Goal: Obtain resource: Obtain resource

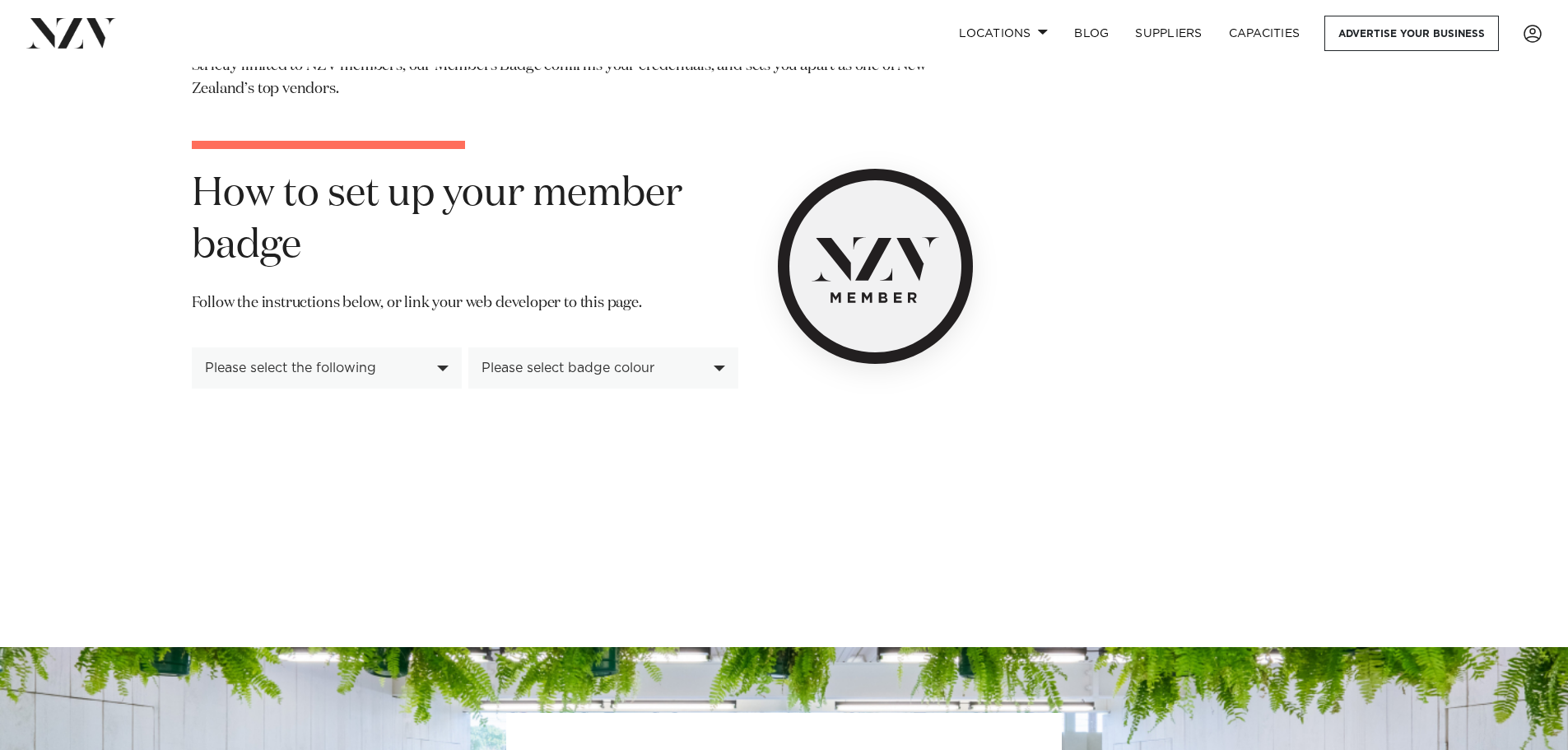
scroll to position [247, 0]
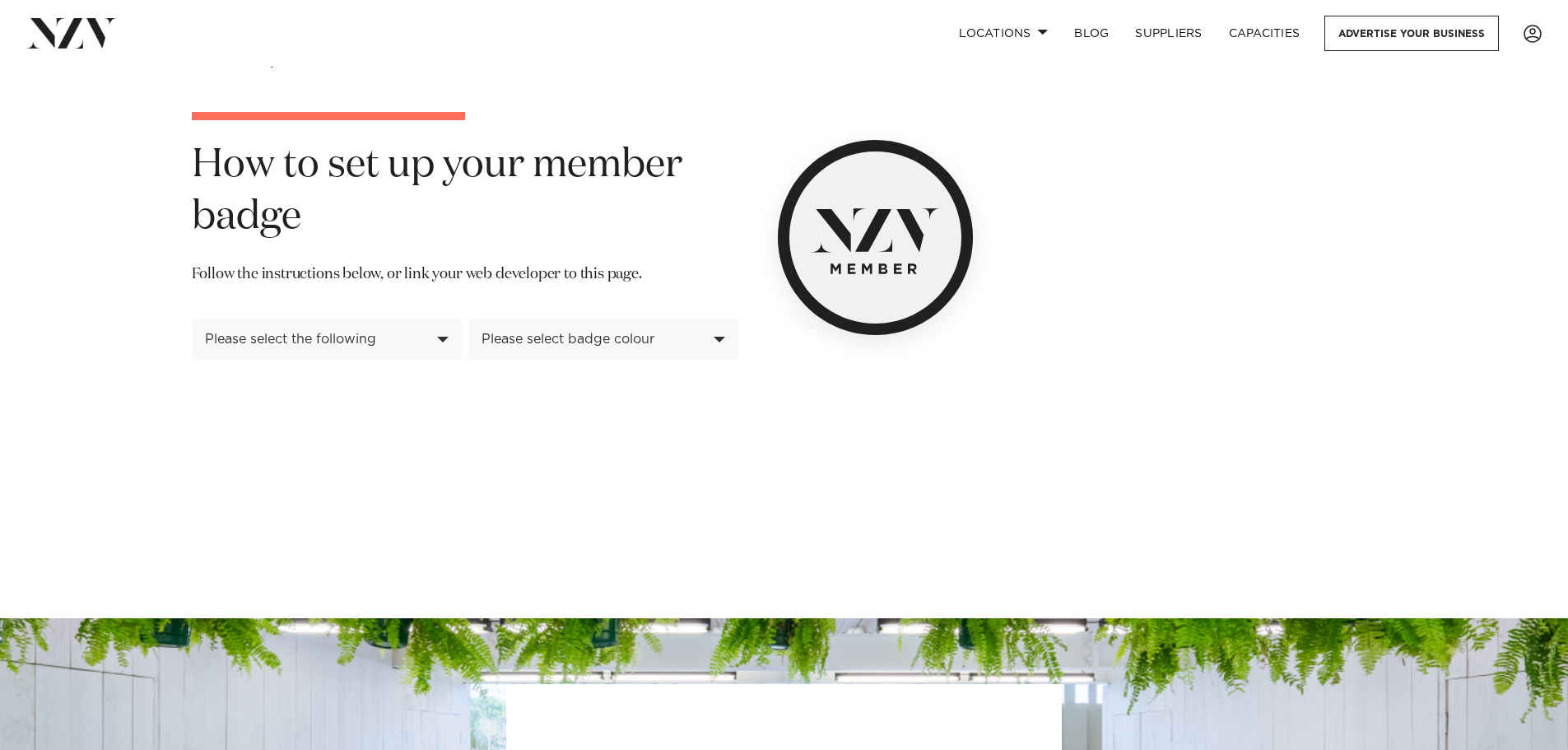
click at [595, 342] on div "Please select badge colour" at bounding box center [595, 339] width 225 height 15
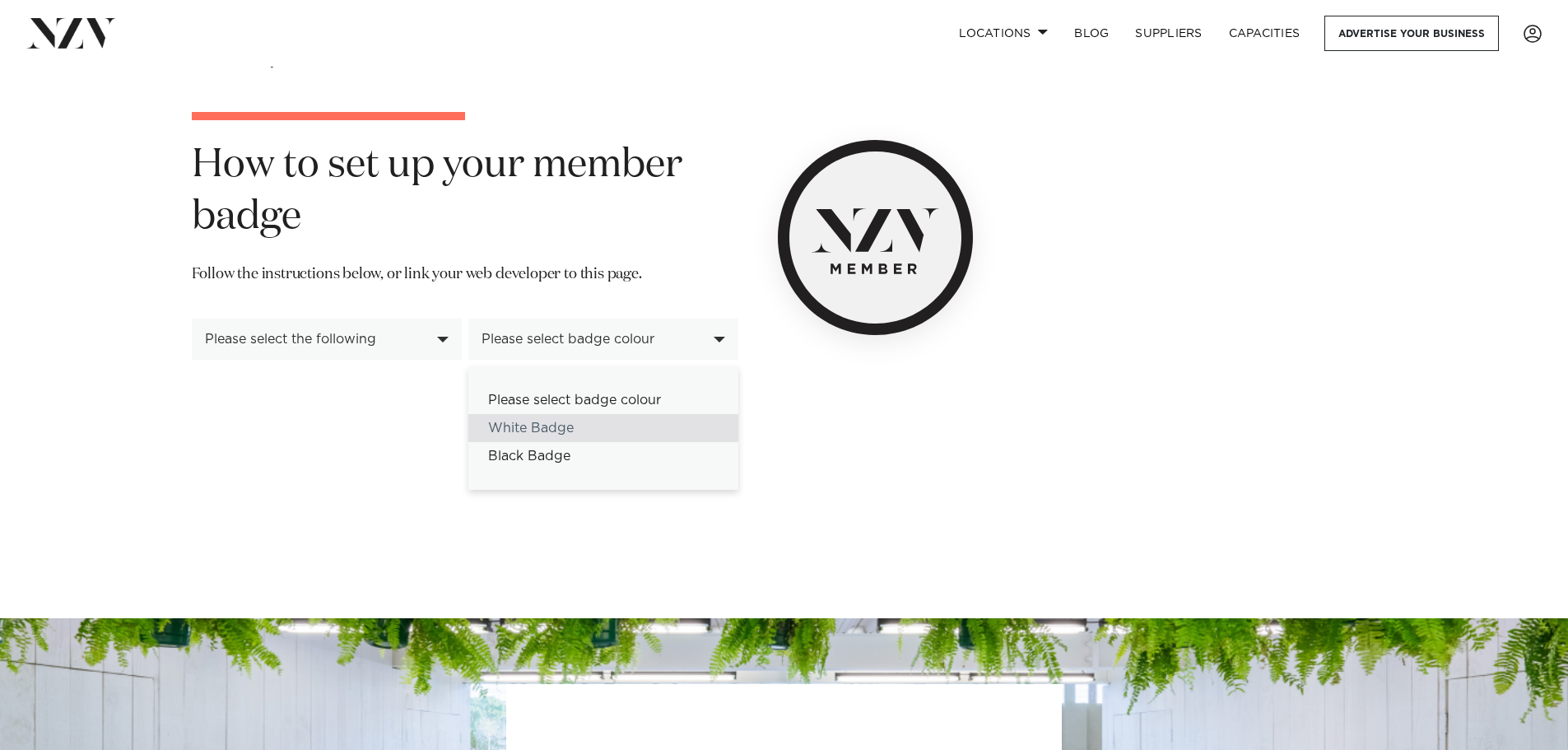
click at [524, 422] on div "White Badge" at bounding box center [603, 429] width 270 height 28
select select "*****"
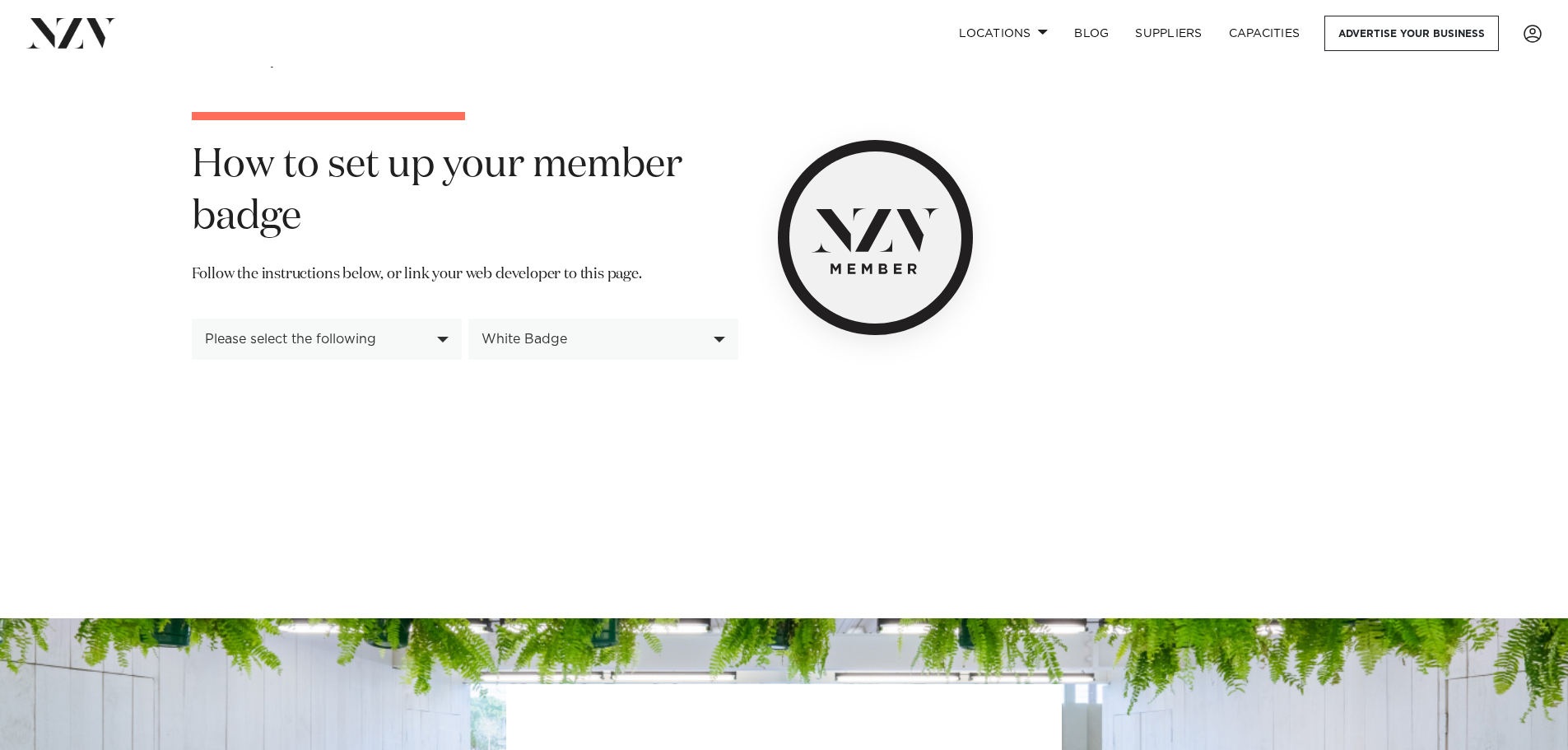
click at [388, 335] on div "Please select the following" at bounding box center [318, 339] width 225 height 15
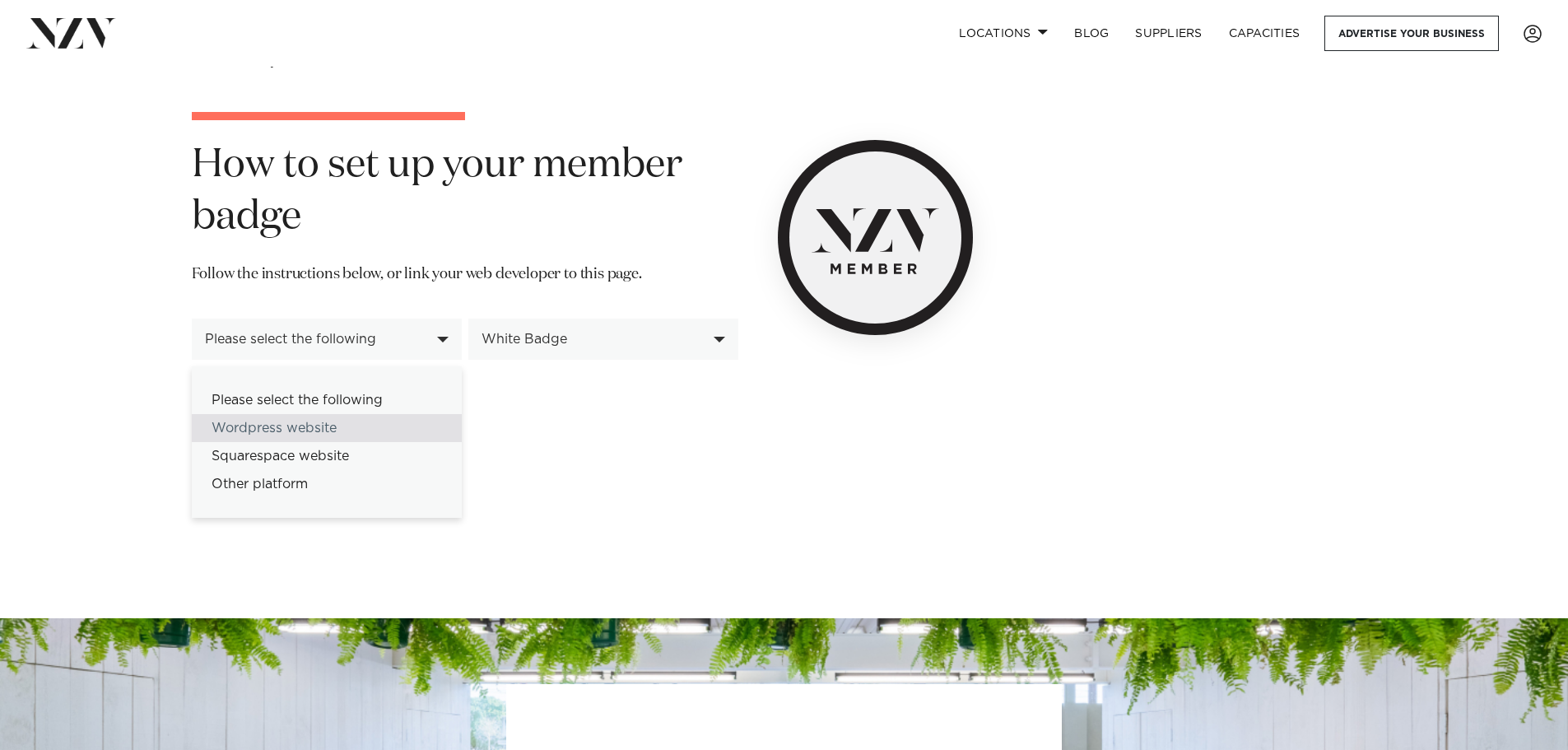
click at [294, 423] on div "Wordpress website" at bounding box center [327, 429] width 270 height 28
select select "*********"
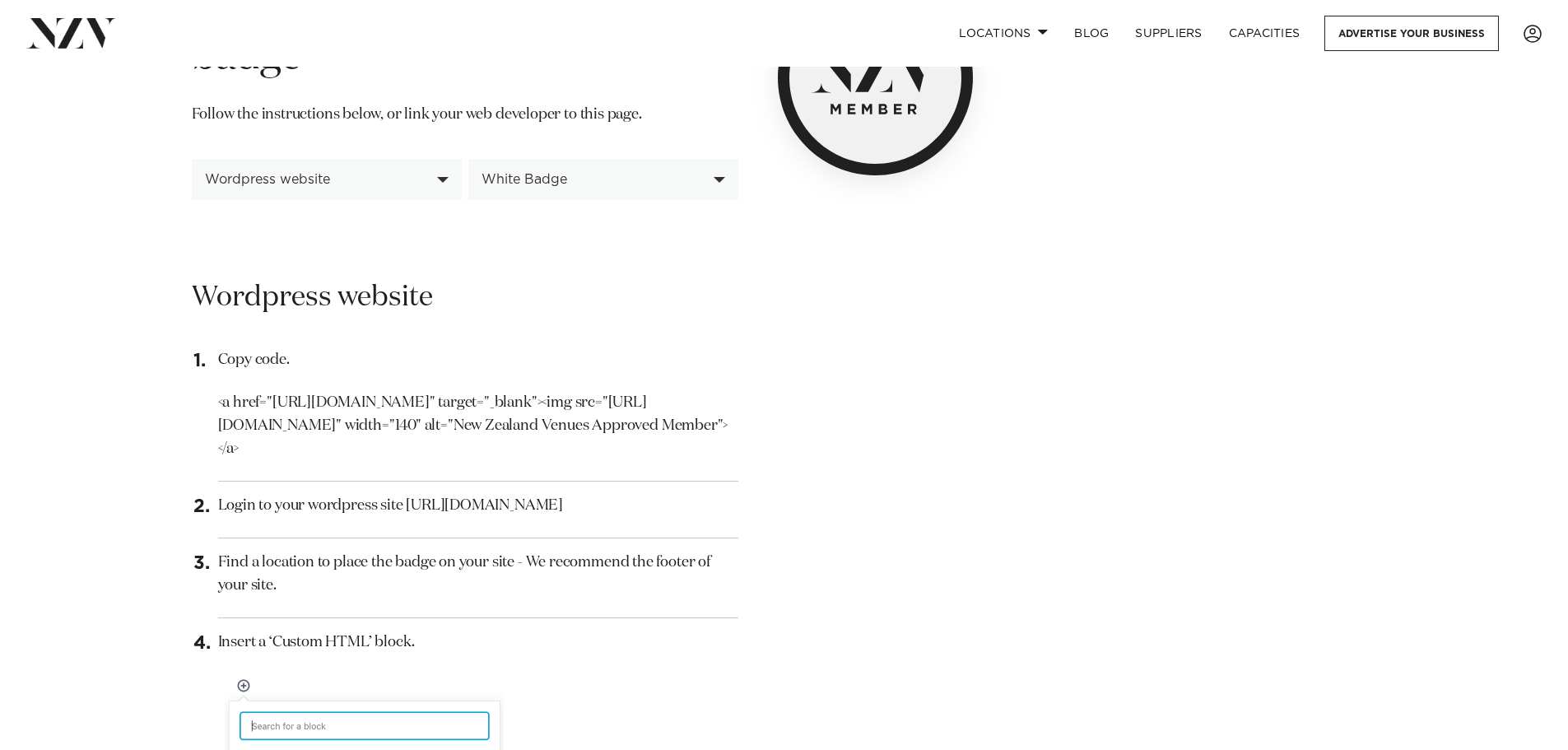
scroll to position [329, 0]
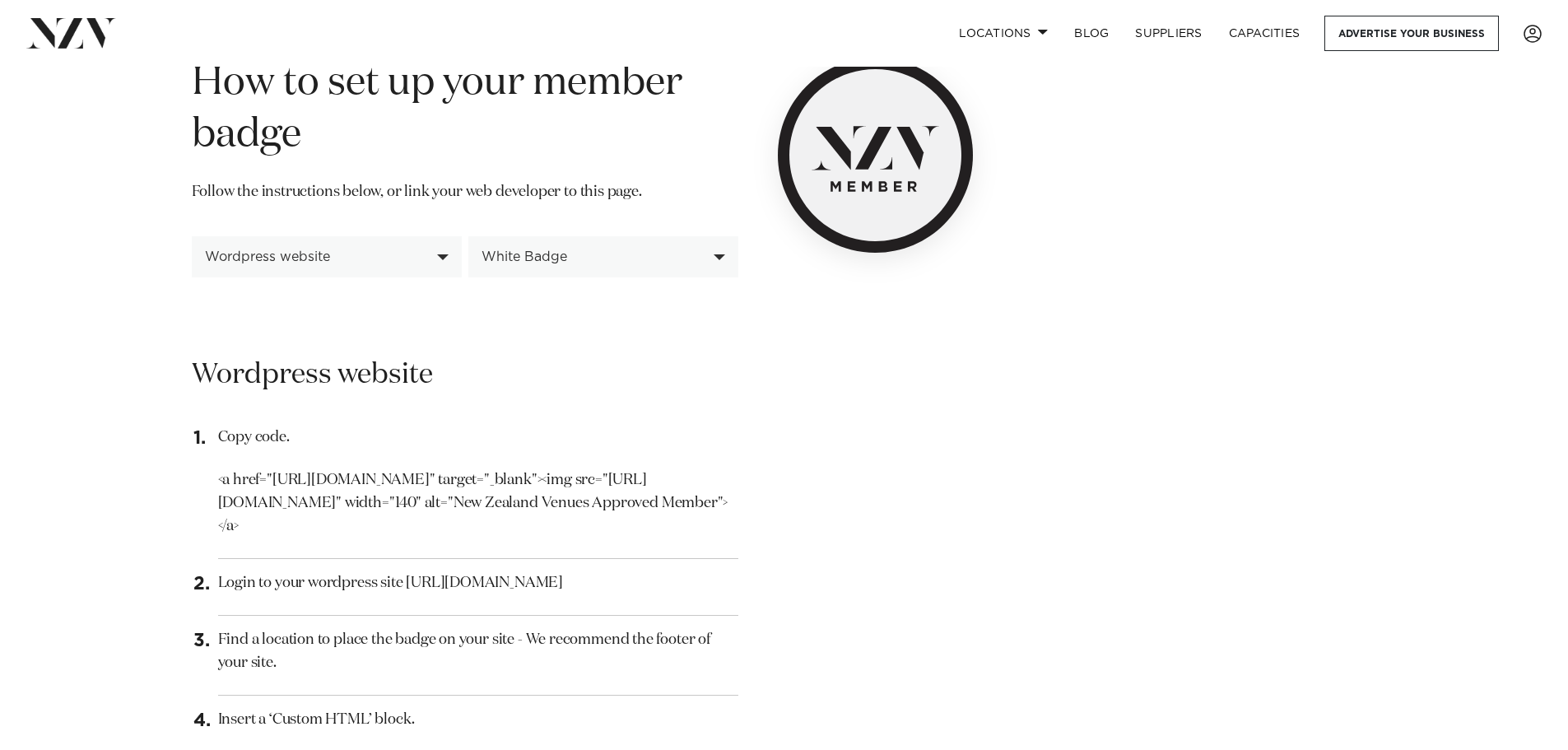
click at [407, 478] on p "<a href="[URL][DOMAIN_NAME]" target="_blank"><img src="[URL][DOMAIN_NAME]" widt…" at bounding box center [478, 504] width 520 height 69
click at [719, 254] on div "White Badge" at bounding box center [603, 257] width 270 height 41
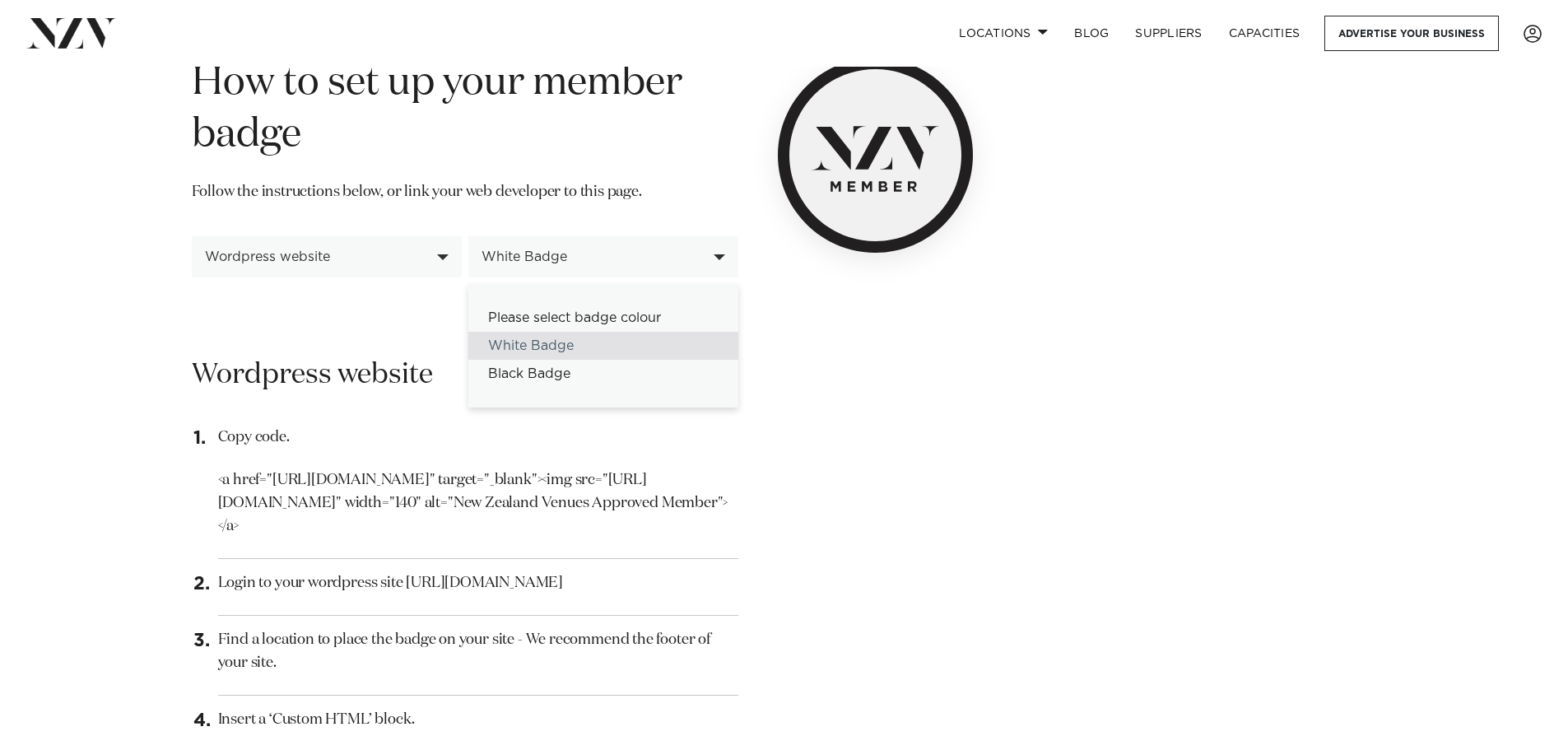
drag, startPoint x: 1010, startPoint y: 398, endPoint x: 1003, endPoint y: 393, distance: 8.6
click at [1010, 399] on div "**********" at bounding box center [784, 664] width 1211 height 1716
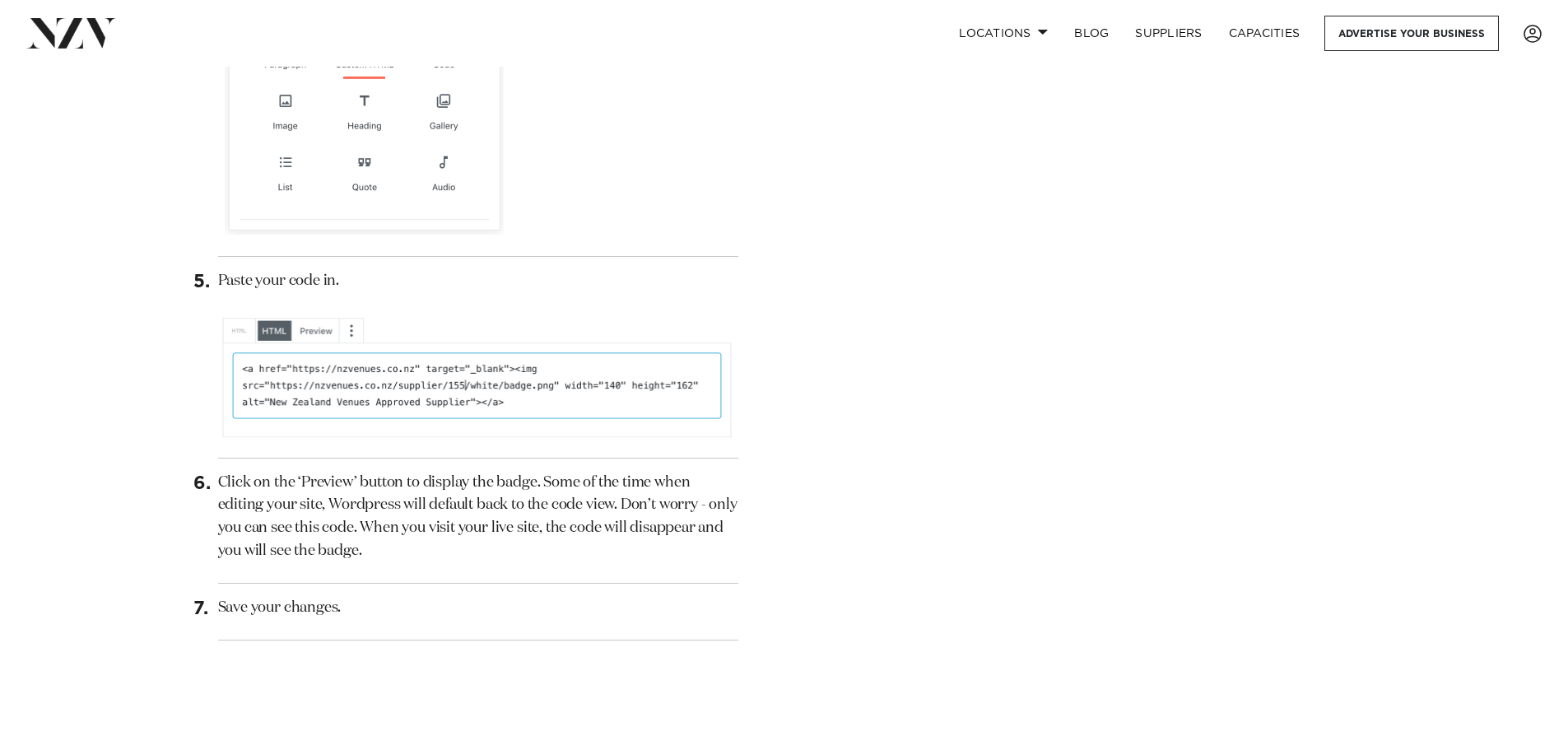
scroll to position [1235, 0]
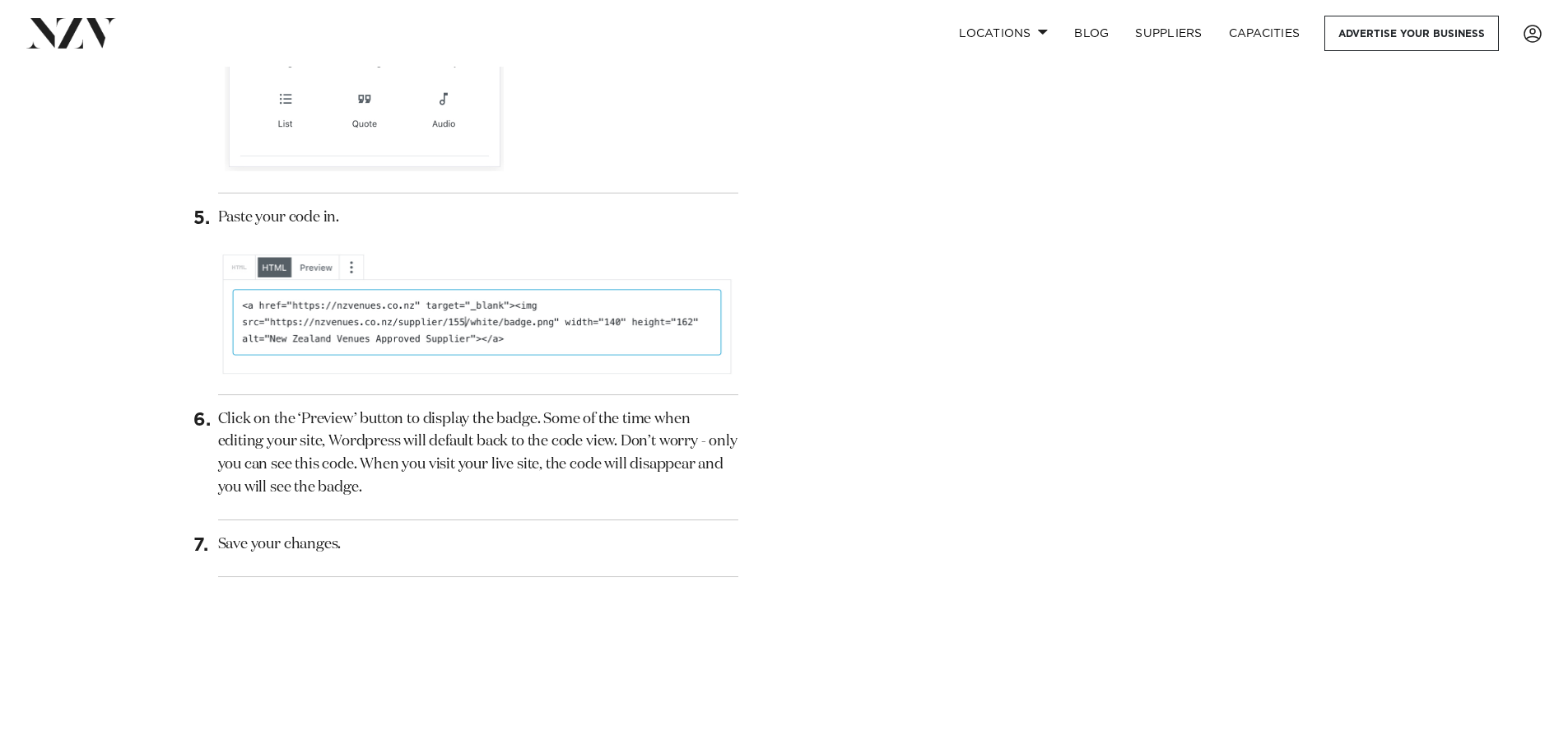
click at [405, 327] on img at bounding box center [478, 314] width 520 height 130
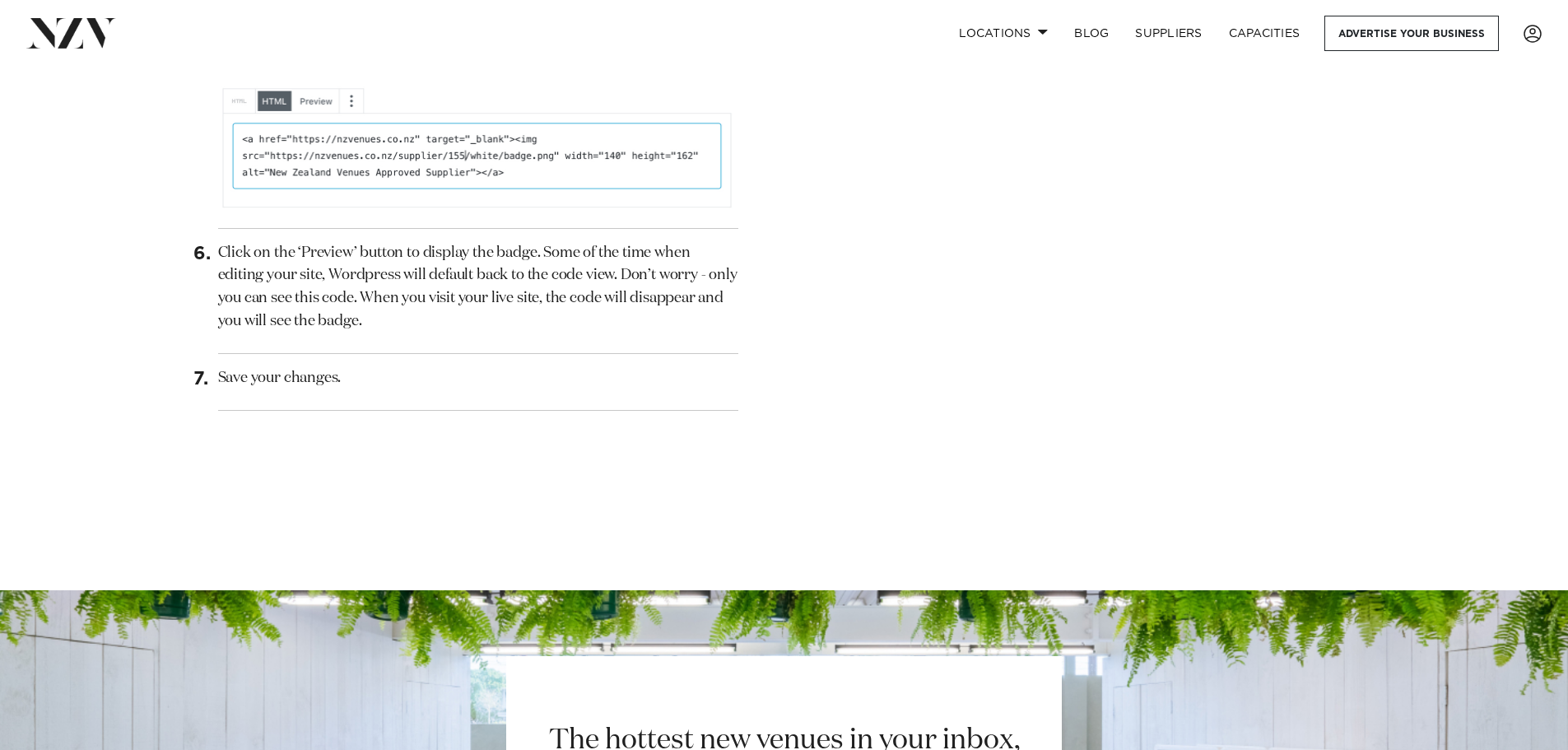
scroll to position [1400, 0]
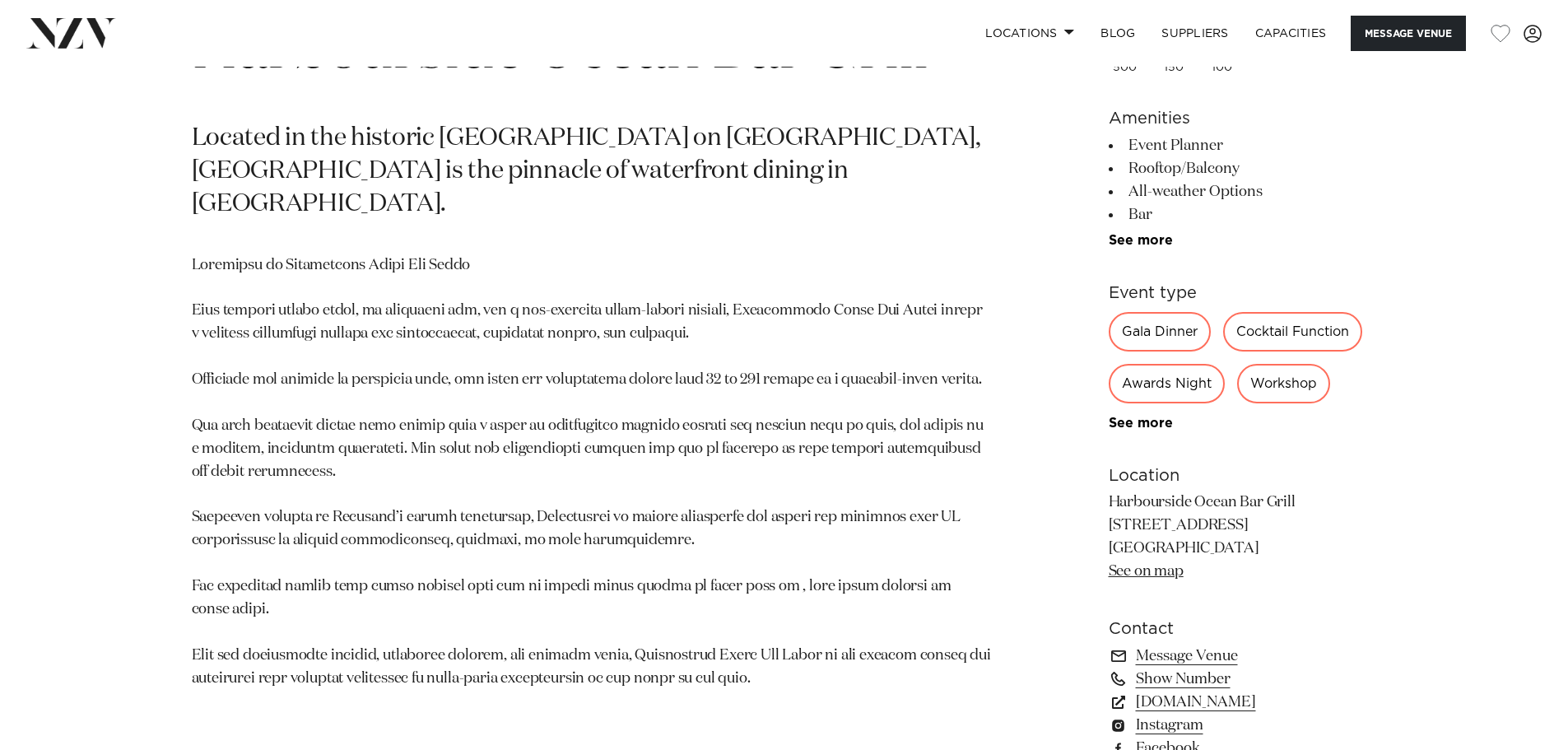
scroll to position [905, 0]
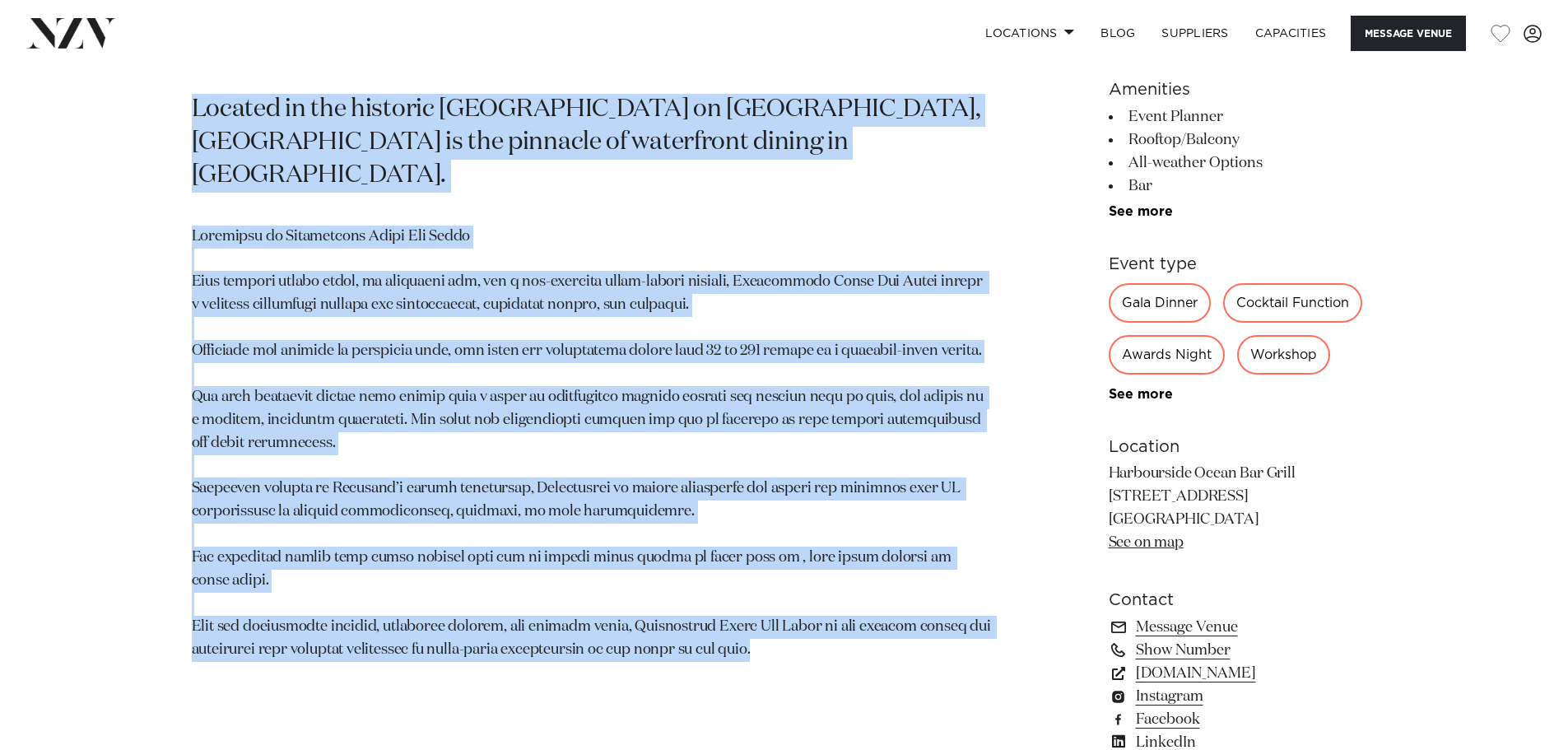
drag, startPoint x: 741, startPoint y: 596, endPoint x: 176, endPoint y: 104, distance: 749.2
click at [177, 104] on div "Auckland Harbourside Ocean Bar Grill Located in the historic Ferry Building on …" at bounding box center [784, 398] width 1401 height 872
copy section "Located in the historic Ferry Building on Quay Street, Harbourside Ocean Bar Gr…"
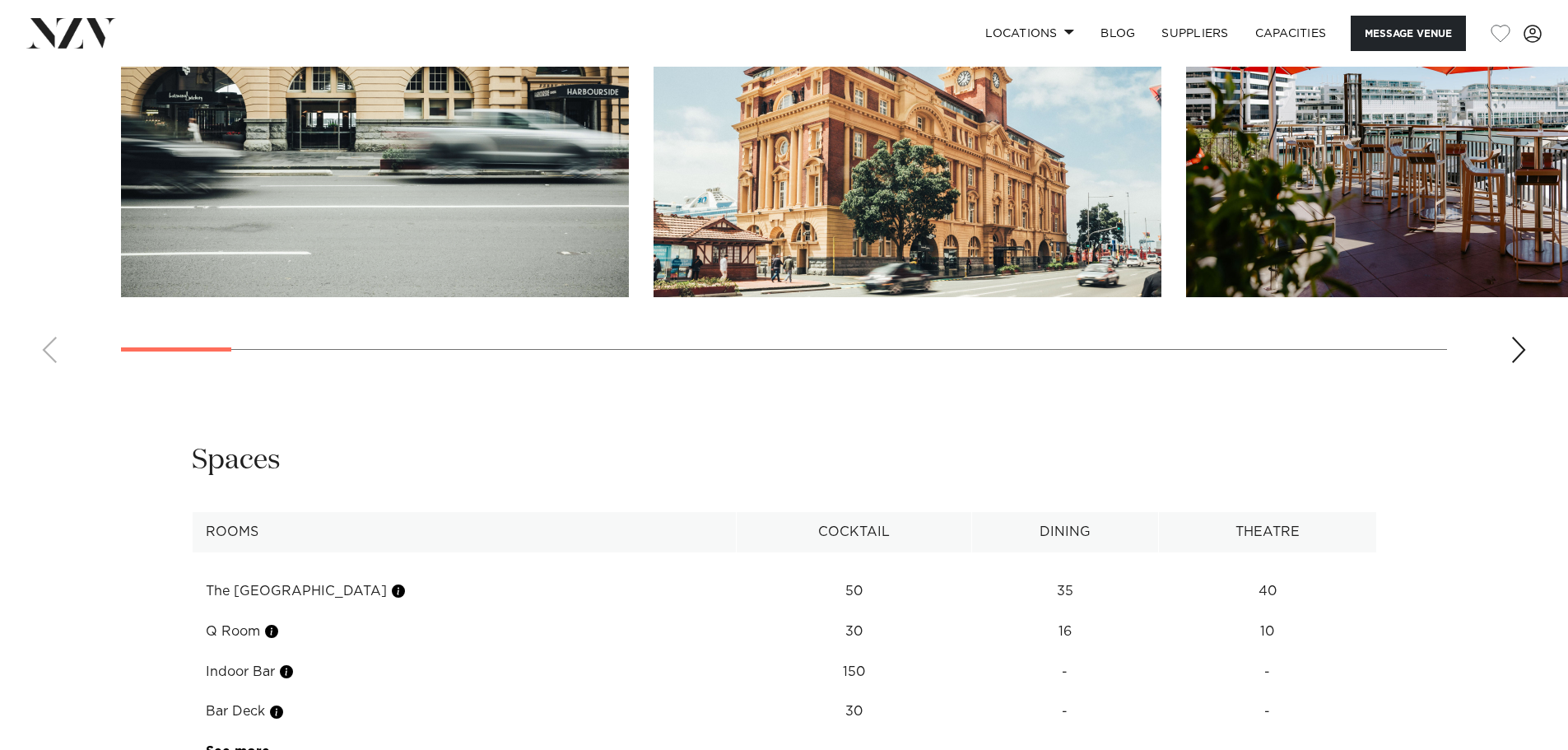
scroll to position [2058, 0]
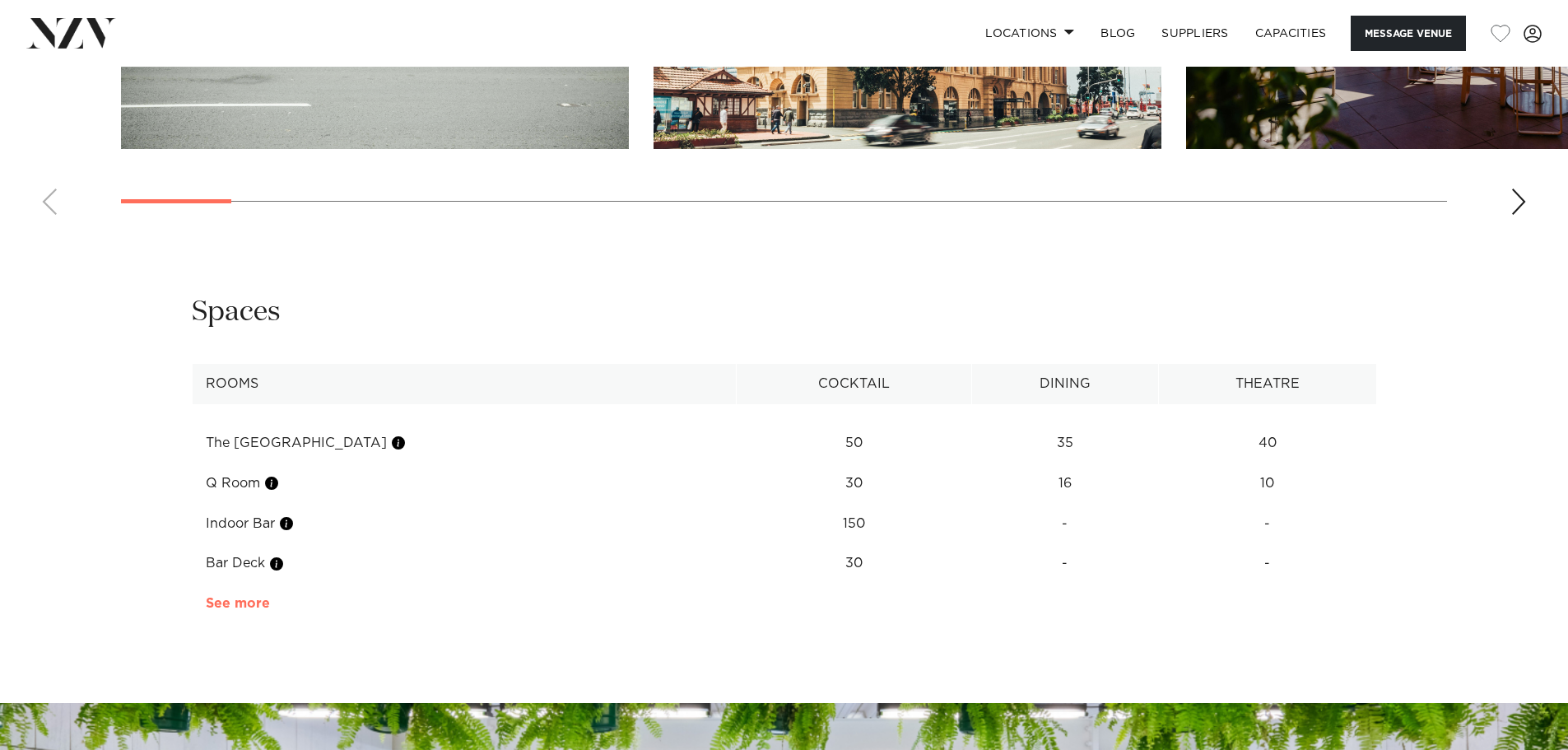
click at [256, 603] on link "See more" at bounding box center [270, 603] width 129 height 13
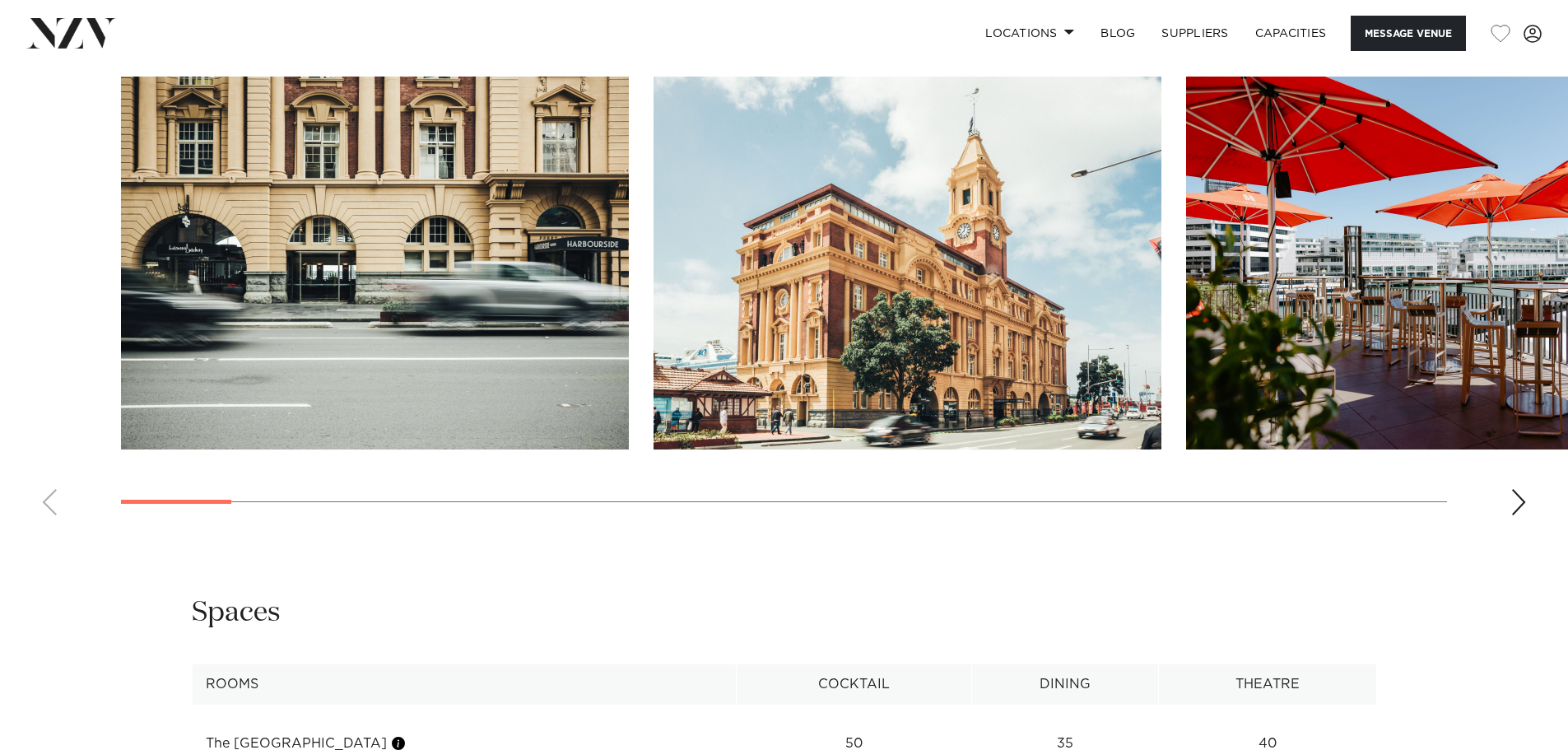
scroll to position [1729, 0]
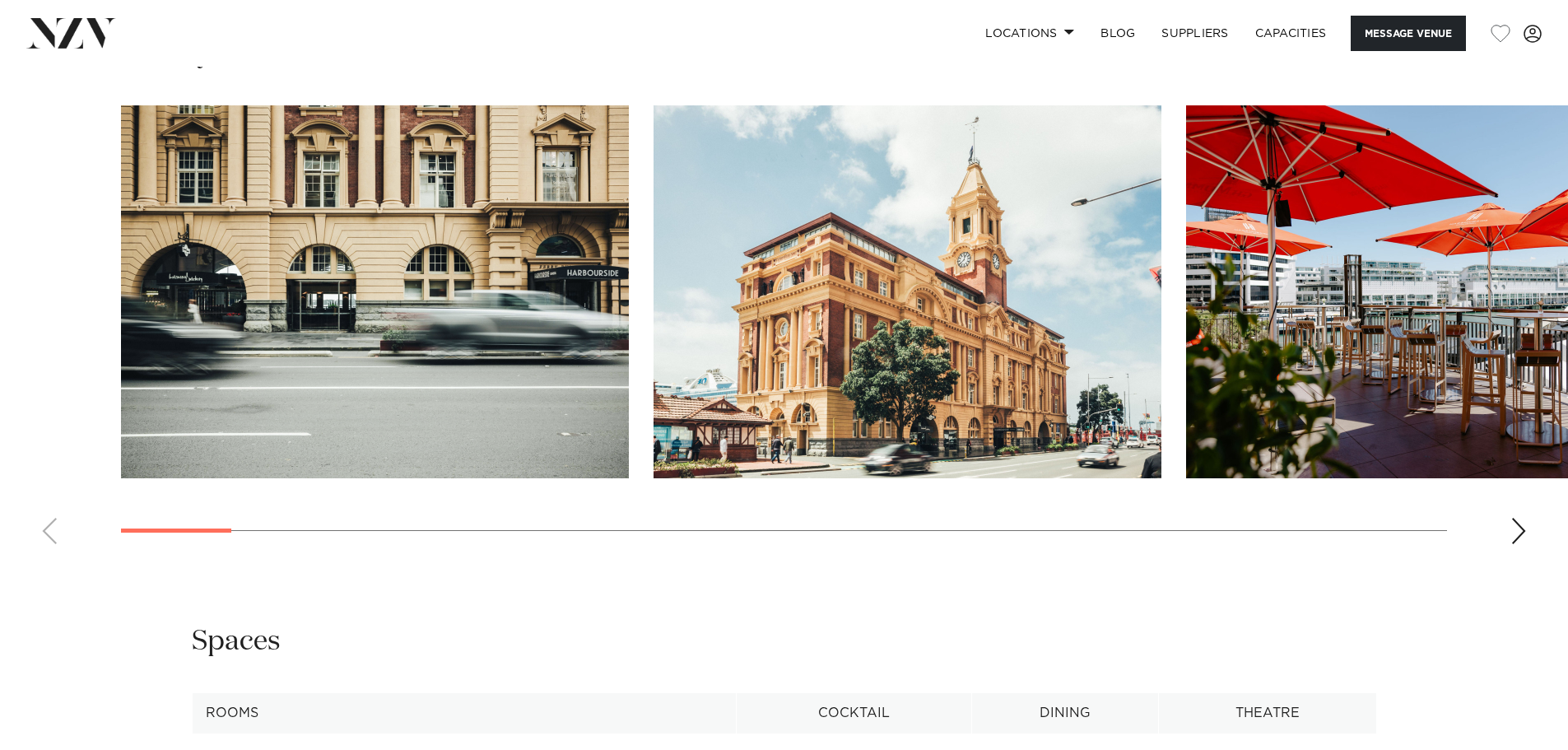
click at [1518, 528] on div "Next slide" at bounding box center [1518, 531] width 17 height 27
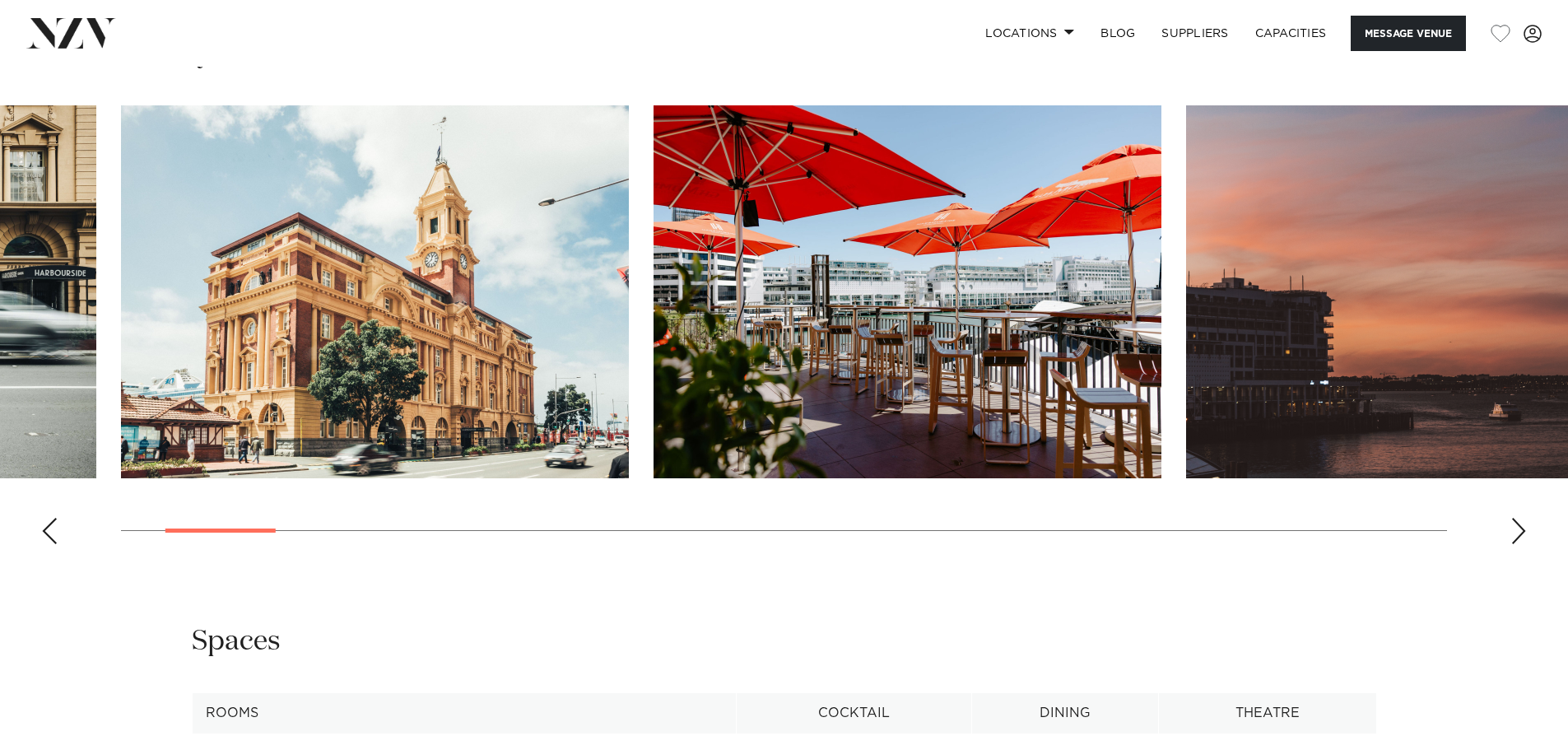
click at [1518, 528] on div "Next slide" at bounding box center [1518, 531] width 17 height 27
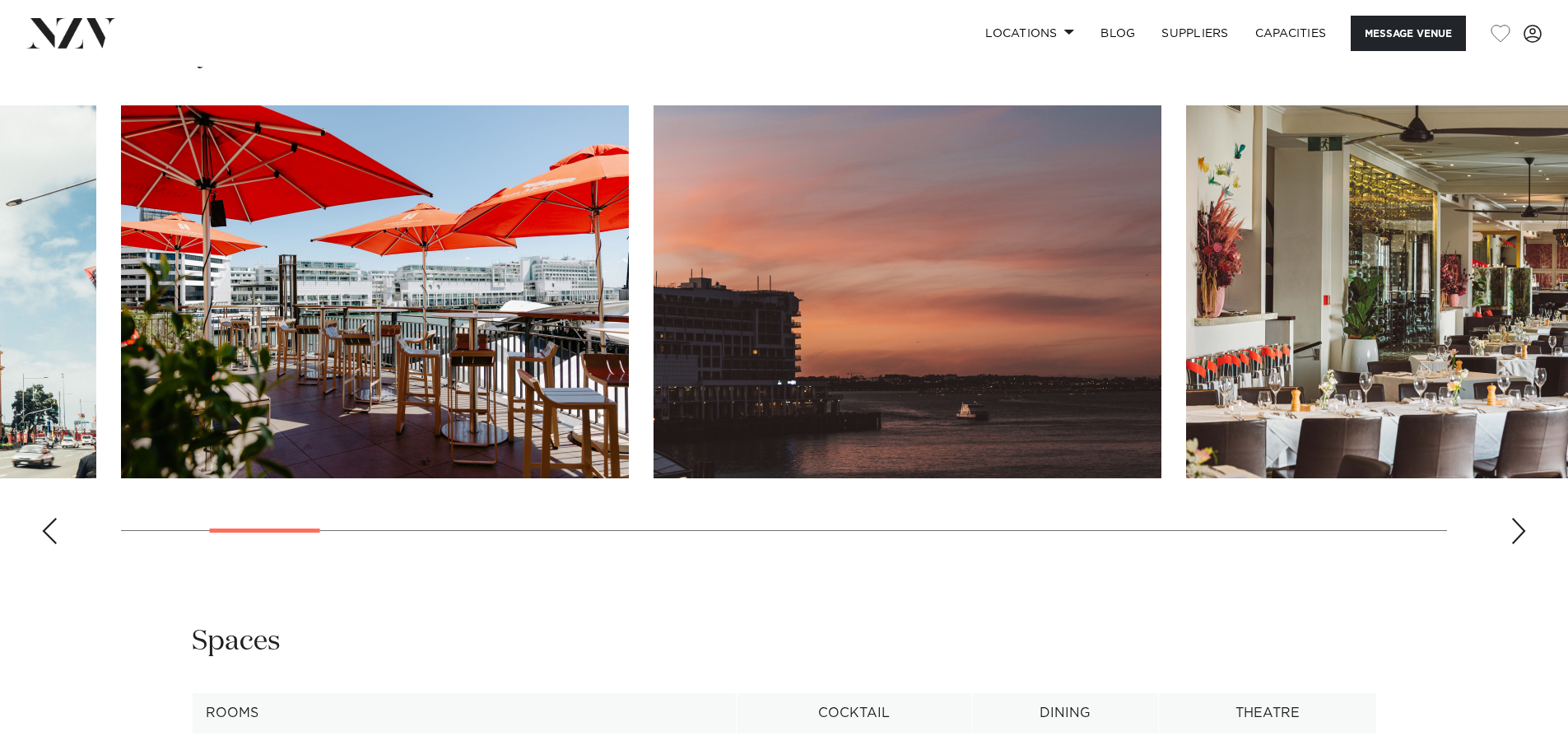
click at [1518, 528] on div "Next slide" at bounding box center [1518, 531] width 17 height 27
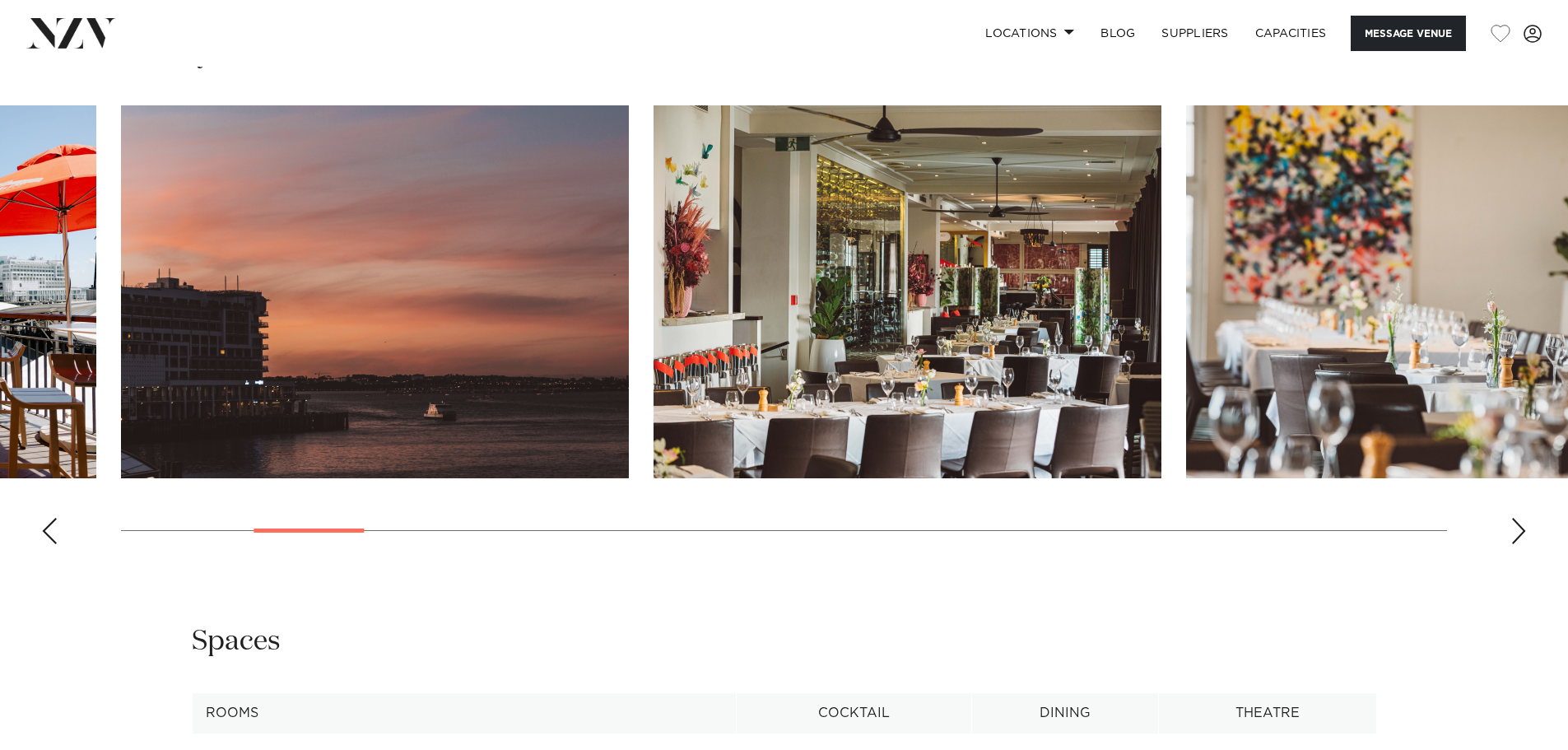
click at [1518, 528] on div "Next slide" at bounding box center [1518, 531] width 17 height 27
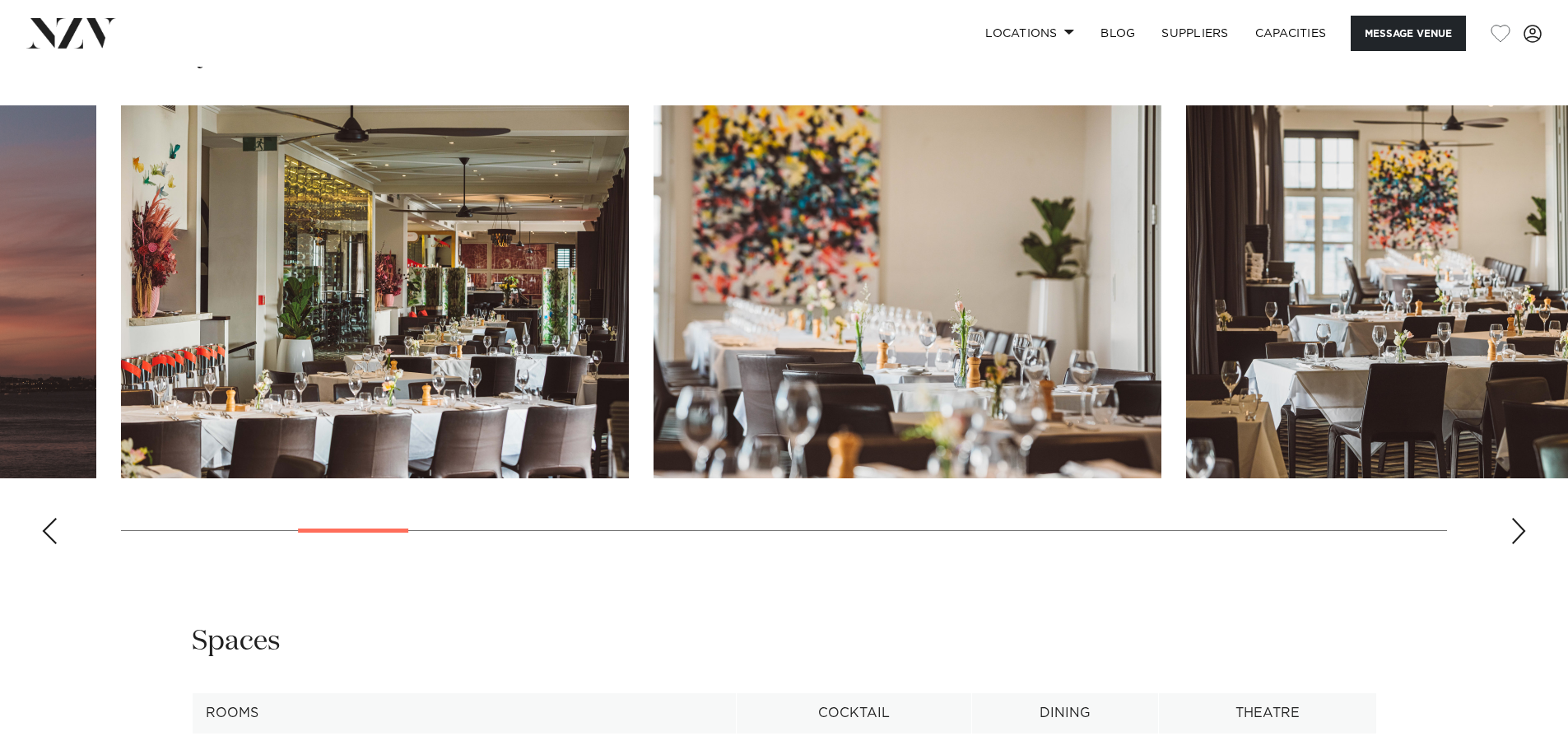
click at [1518, 528] on div "Next slide" at bounding box center [1518, 531] width 17 height 27
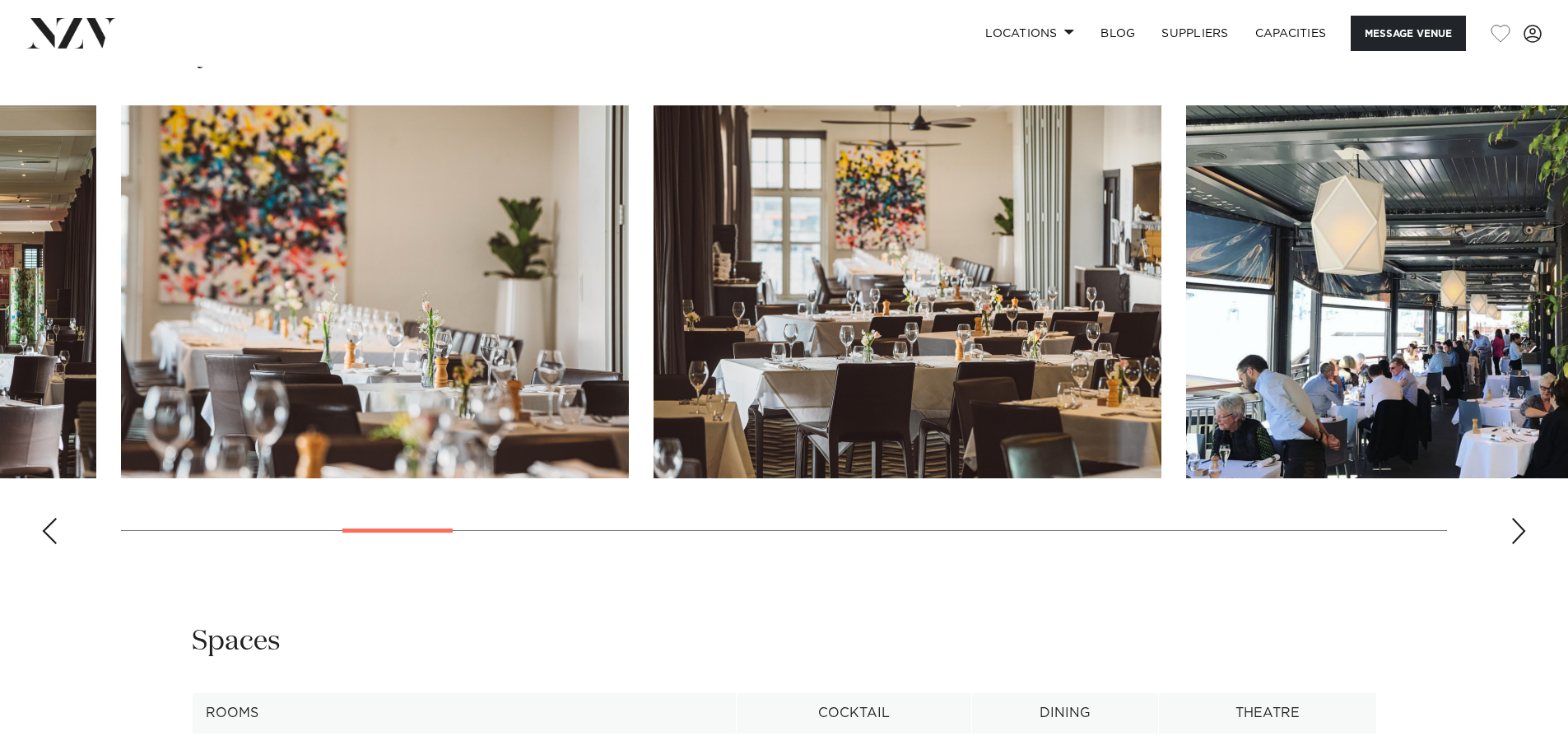
click at [1518, 528] on div "Next slide" at bounding box center [1518, 531] width 17 height 27
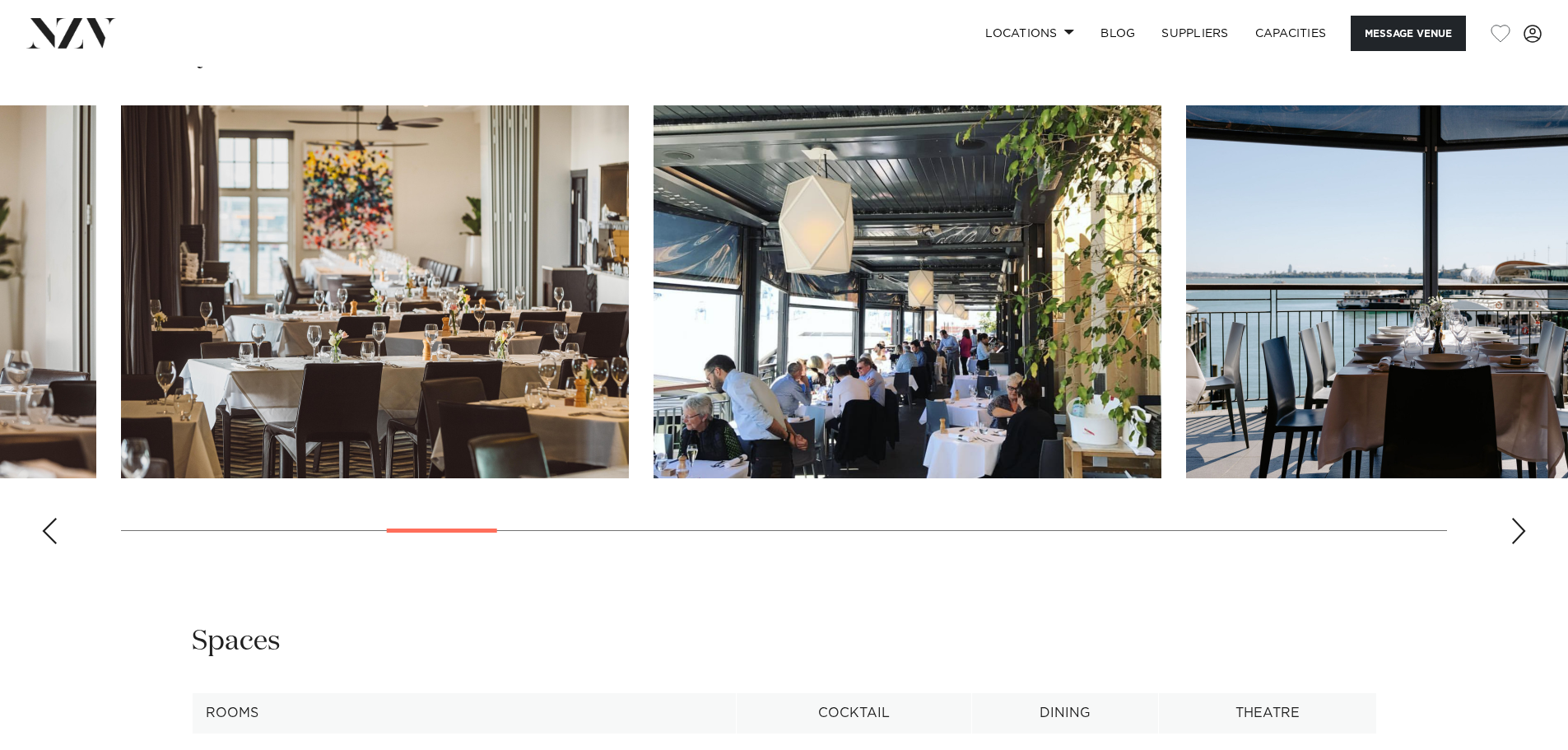
click at [1518, 528] on div "Next slide" at bounding box center [1518, 531] width 17 height 27
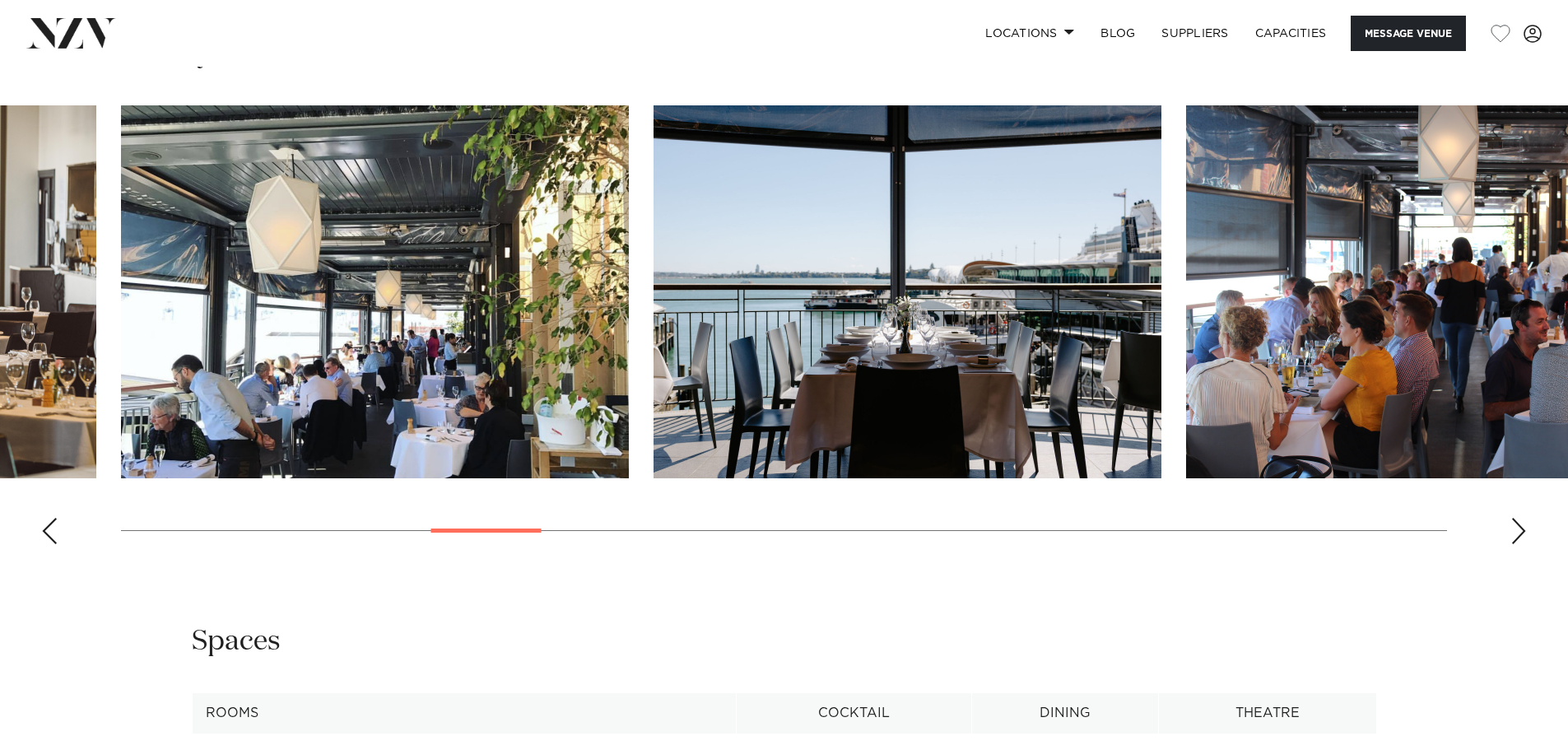
click at [1518, 528] on div "Next slide" at bounding box center [1518, 531] width 17 height 27
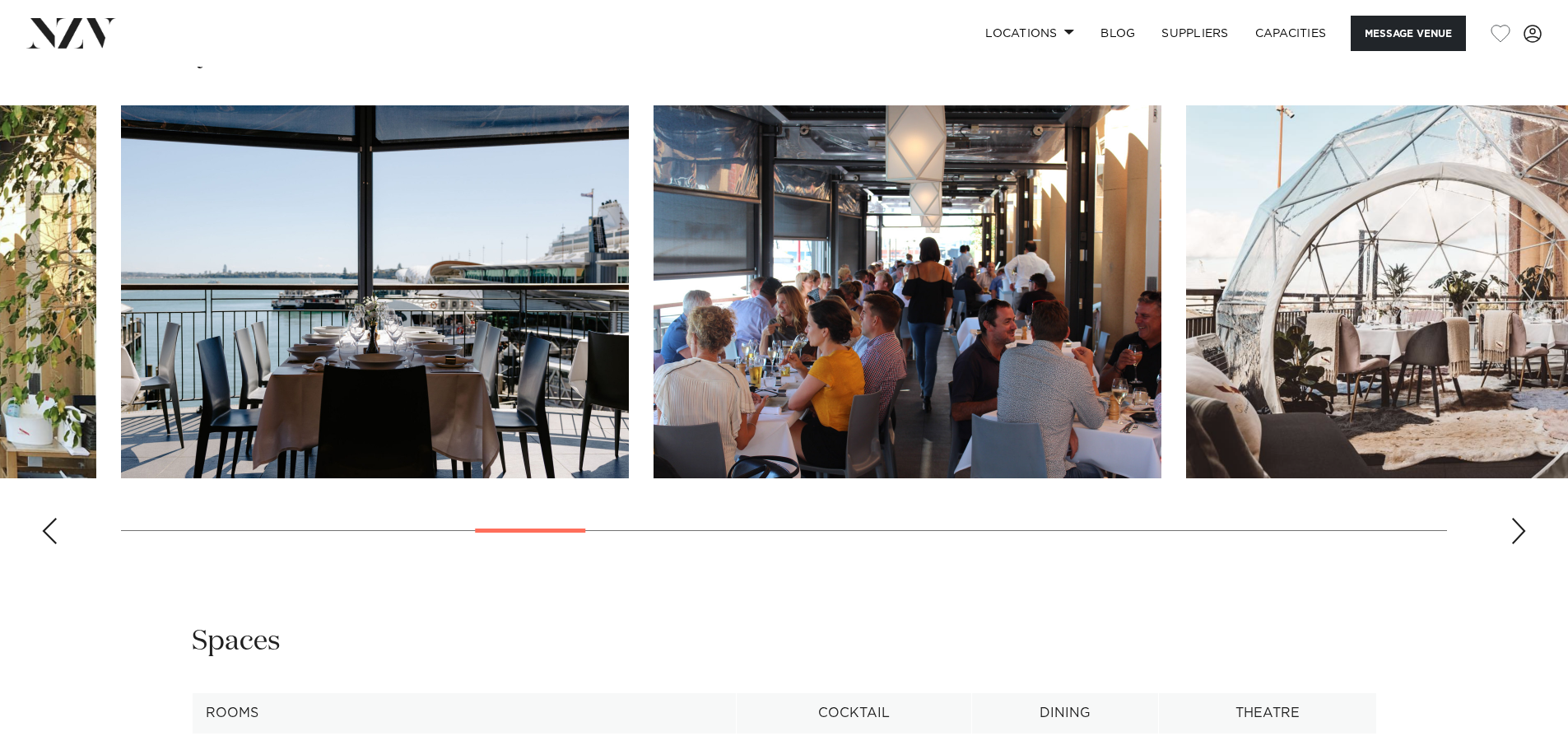
click at [1518, 528] on div "Next slide" at bounding box center [1518, 531] width 17 height 27
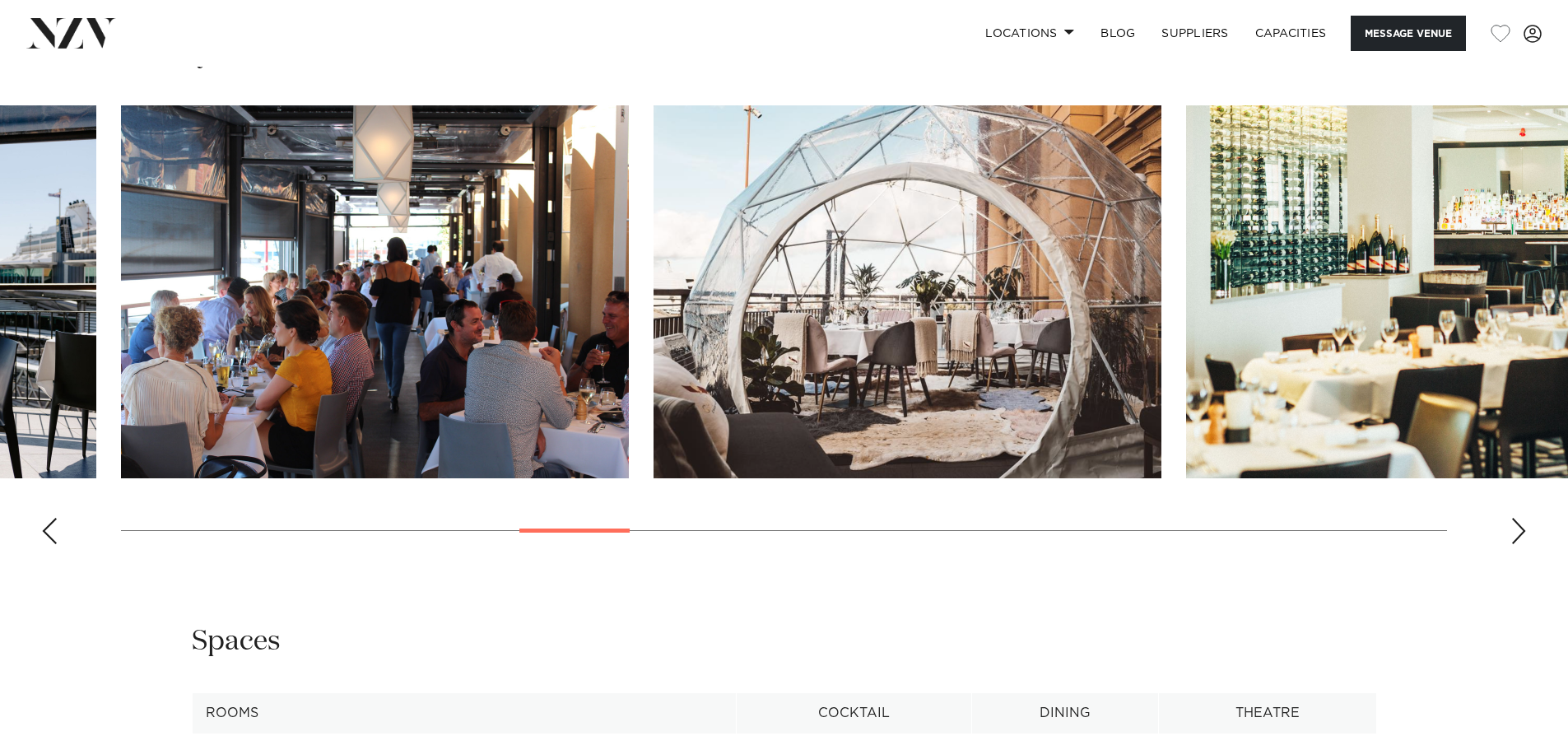
click at [1518, 528] on div "Next slide" at bounding box center [1518, 531] width 17 height 27
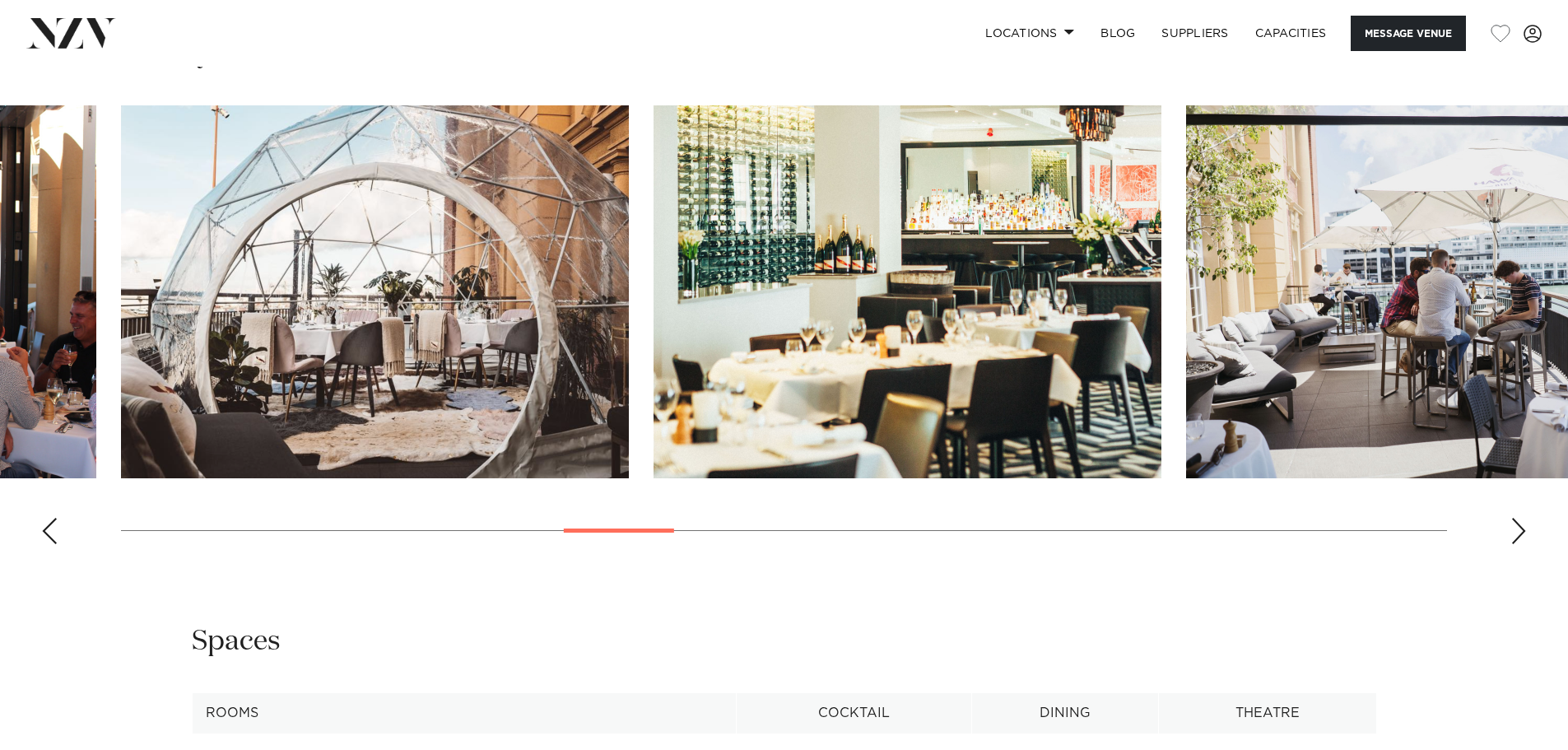
click at [1518, 528] on div "Next slide" at bounding box center [1518, 531] width 17 height 27
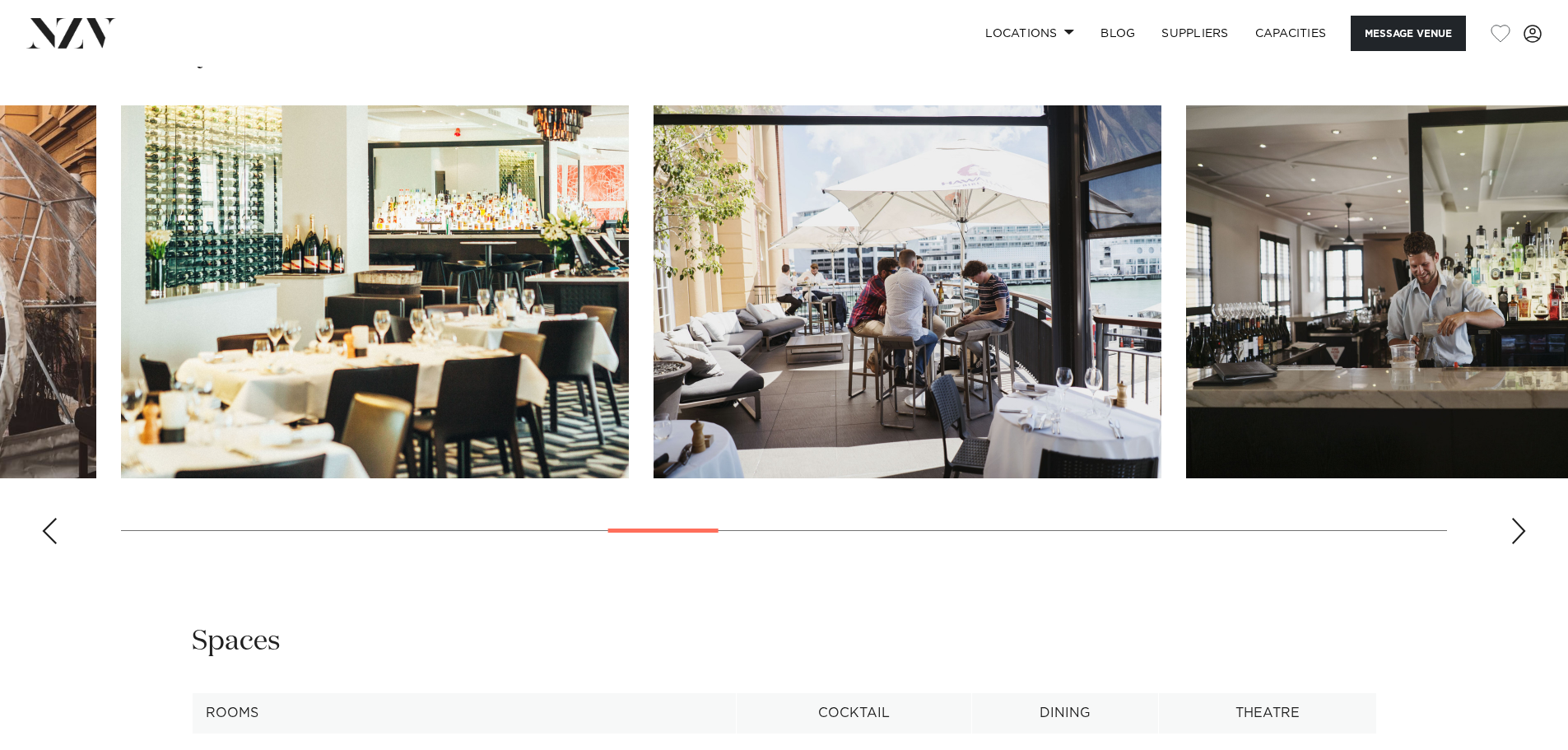
click at [1518, 528] on div "Next slide" at bounding box center [1518, 531] width 17 height 27
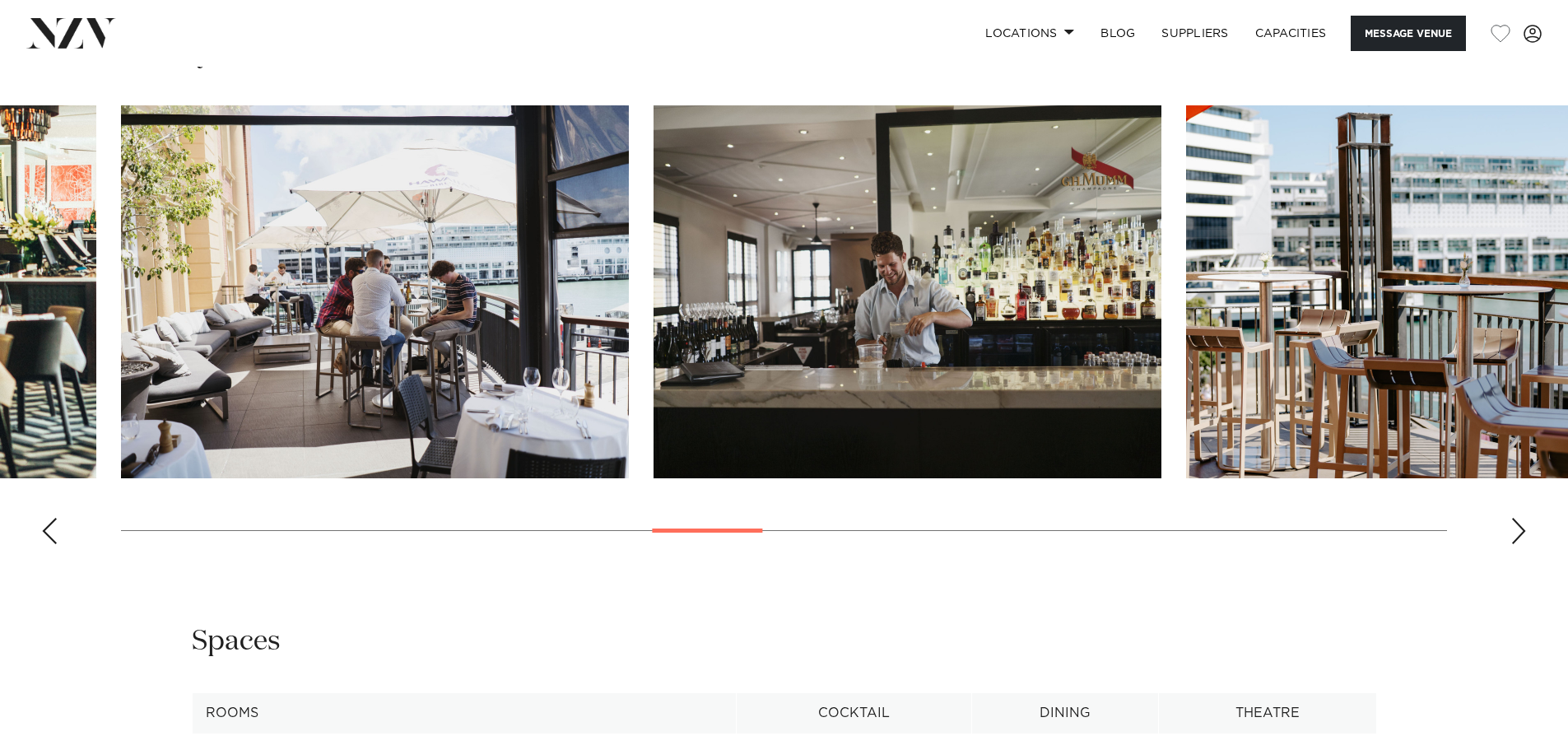
click at [1518, 528] on div "Next slide" at bounding box center [1518, 531] width 17 height 27
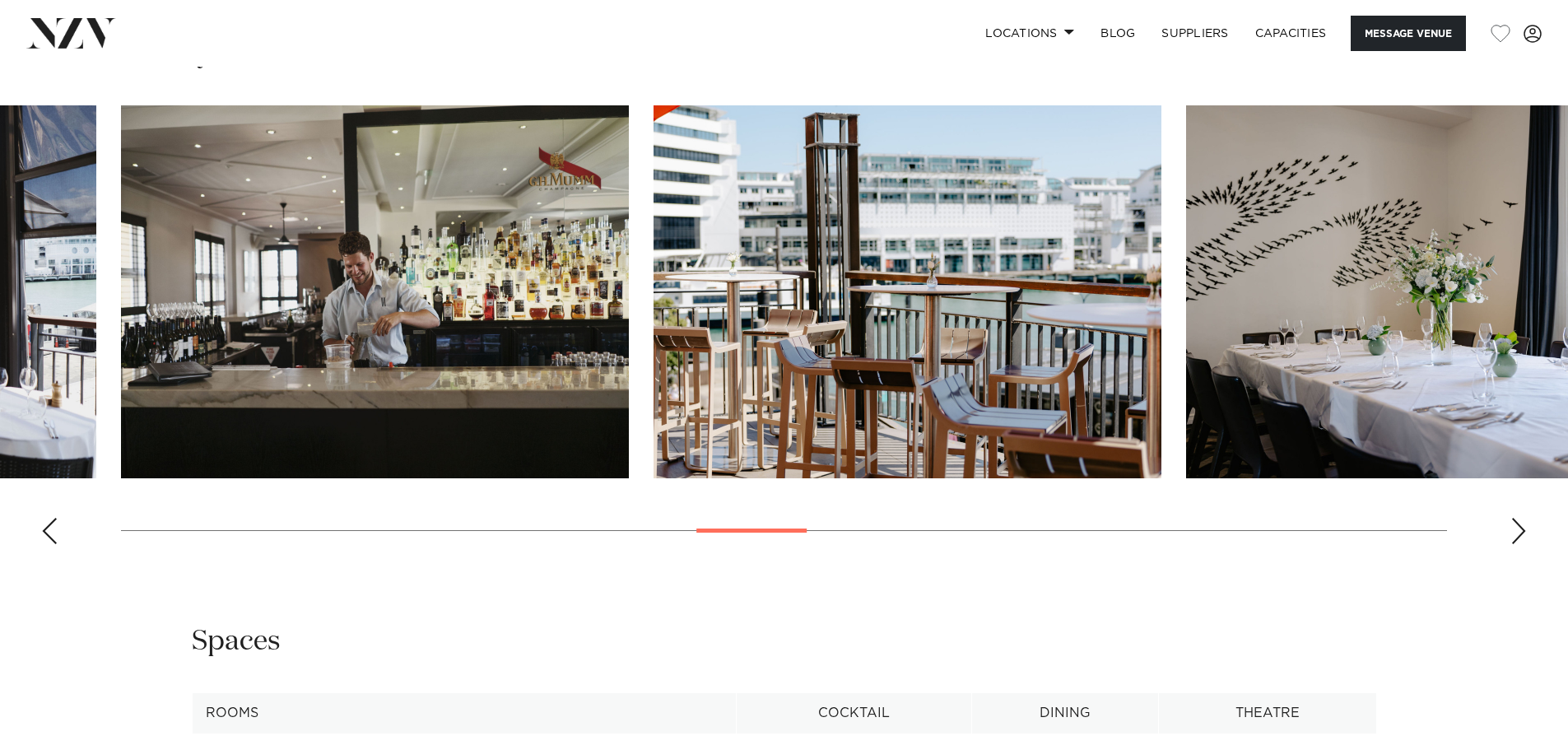
click at [1518, 528] on div "Next slide" at bounding box center [1518, 531] width 17 height 27
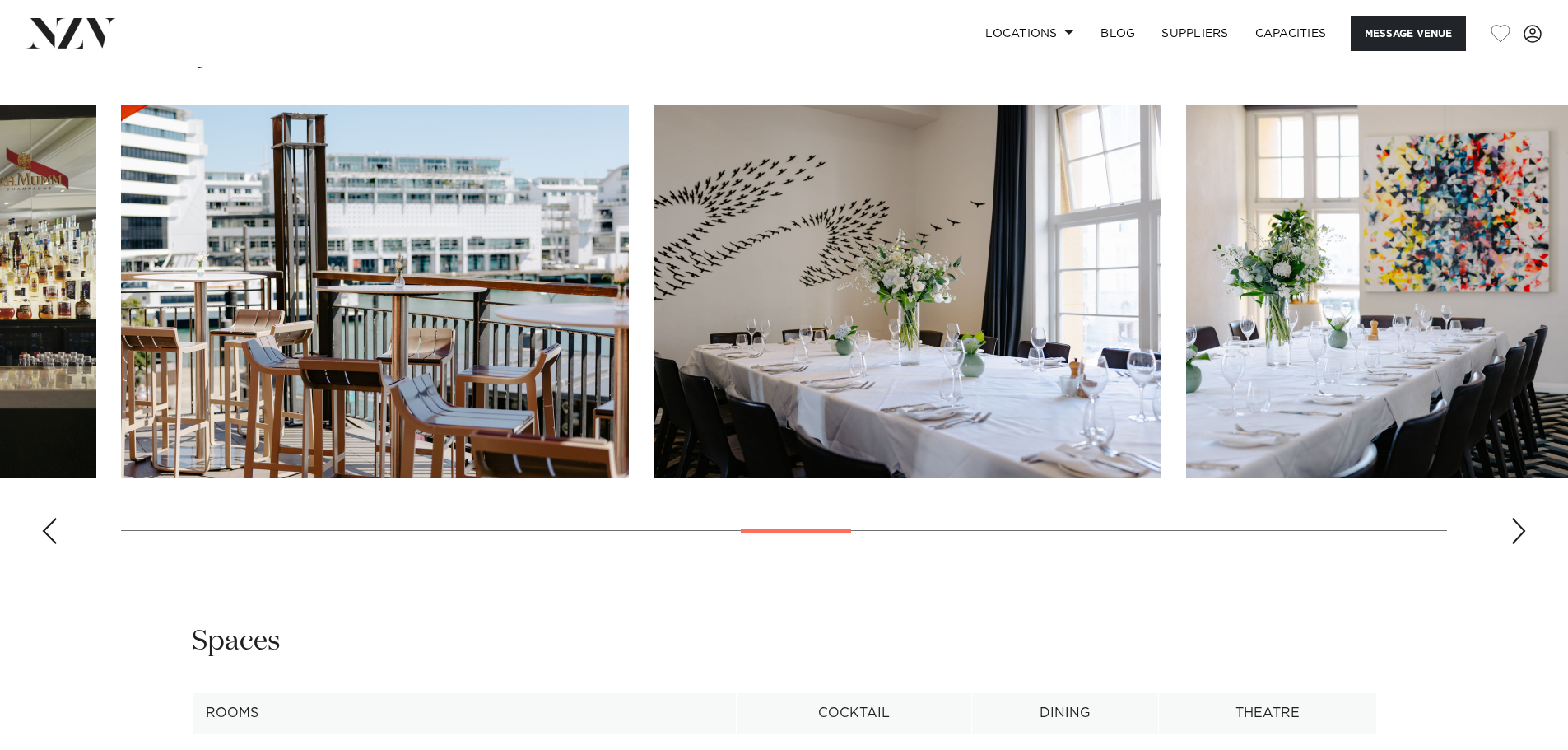
click at [1518, 528] on div "Next slide" at bounding box center [1518, 531] width 17 height 27
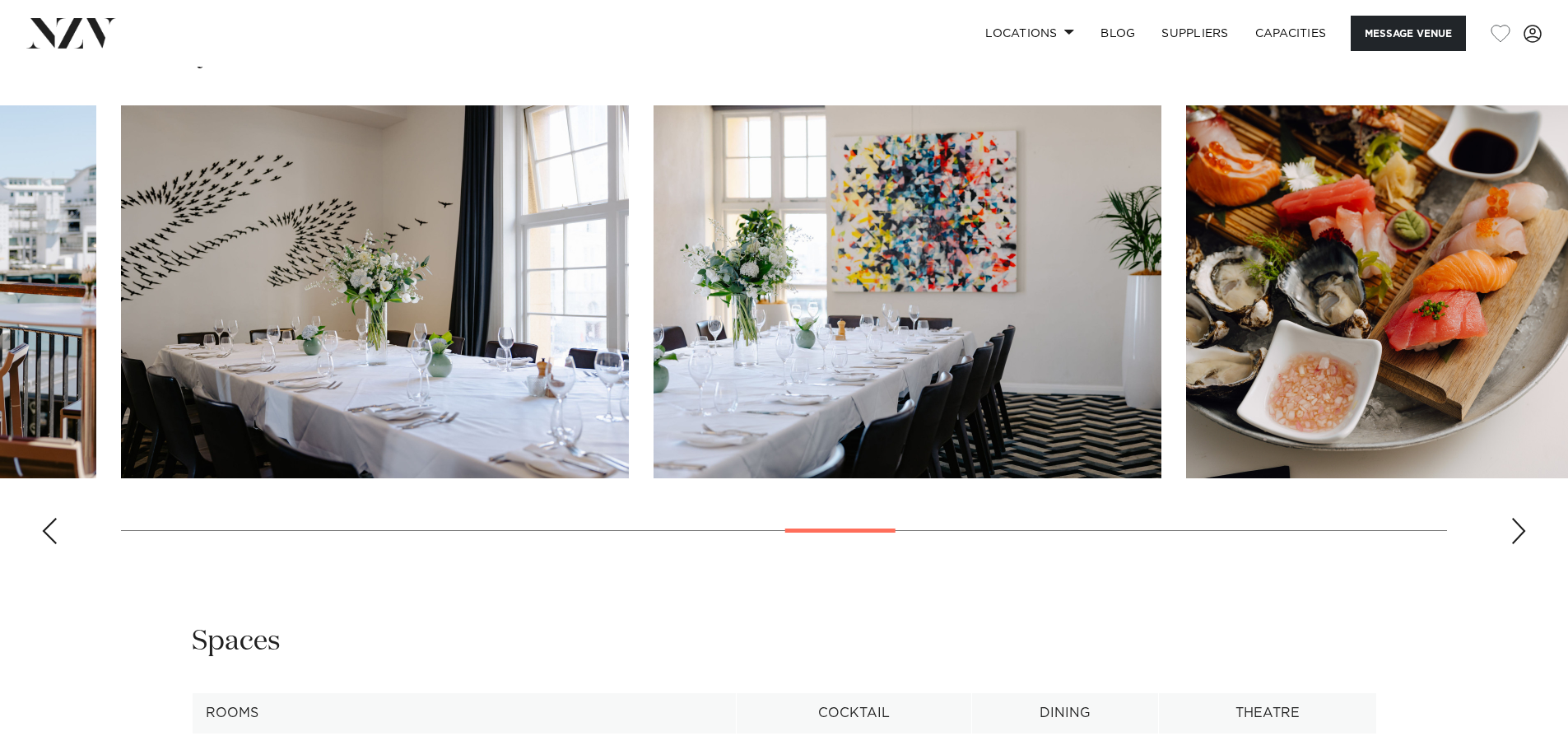
click at [1518, 528] on div "Next slide" at bounding box center [1518, 531] width 17 height 27
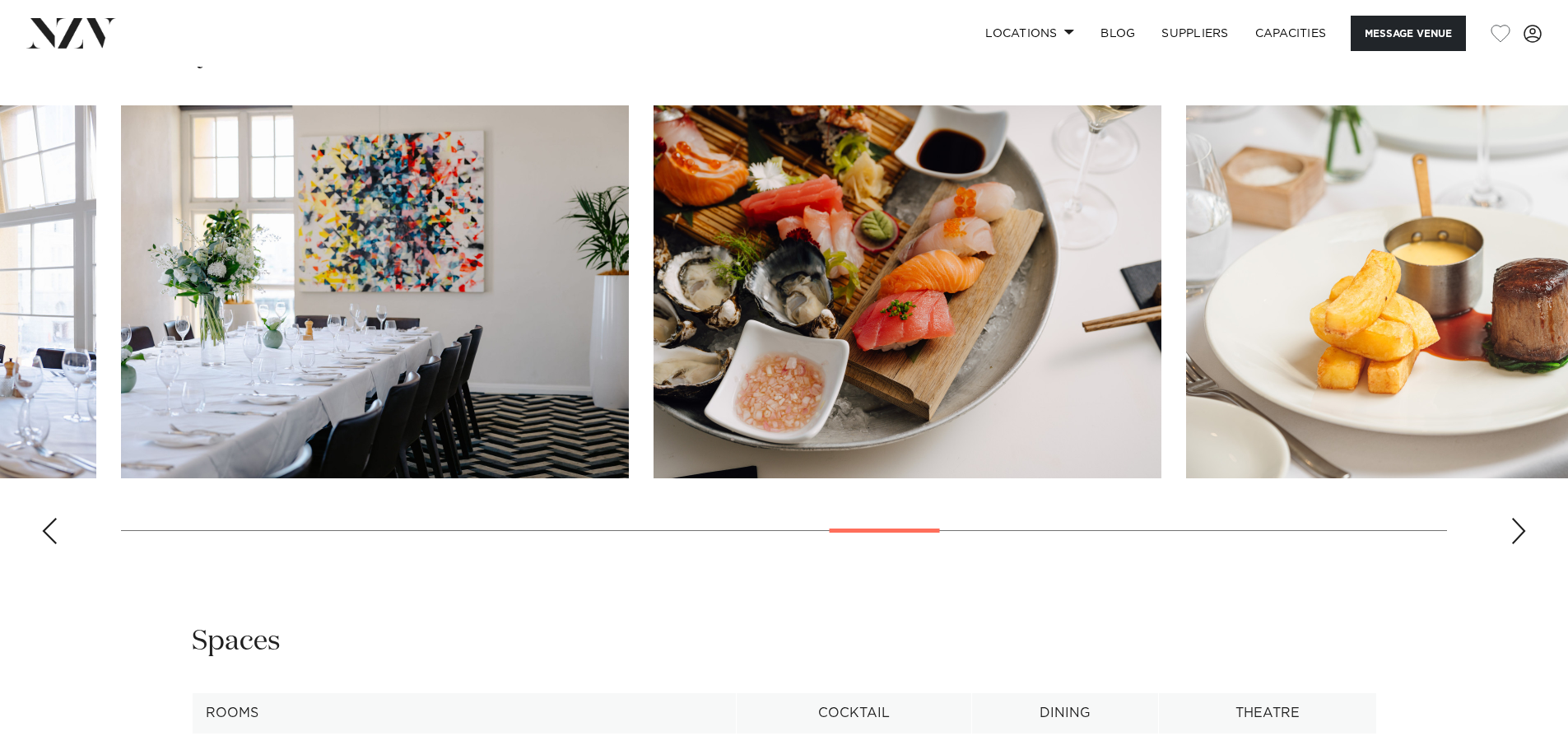
click at [1518, 528] on div "Next slide" at bounding box center [1518, 531] width 17 height 27
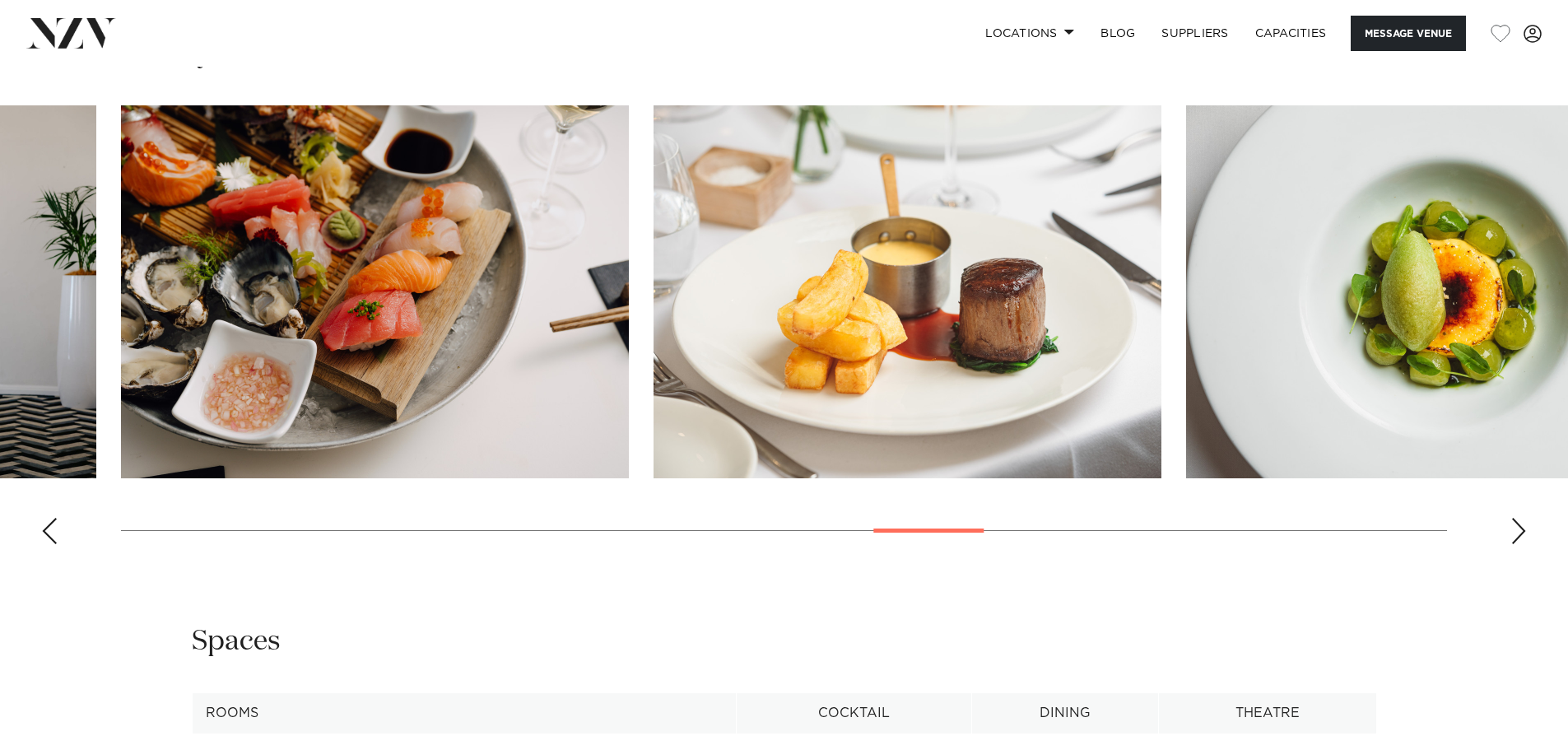
click at [1518, 528] on div "Next slide" at bounding box center [1518, 531] width 17 height 27
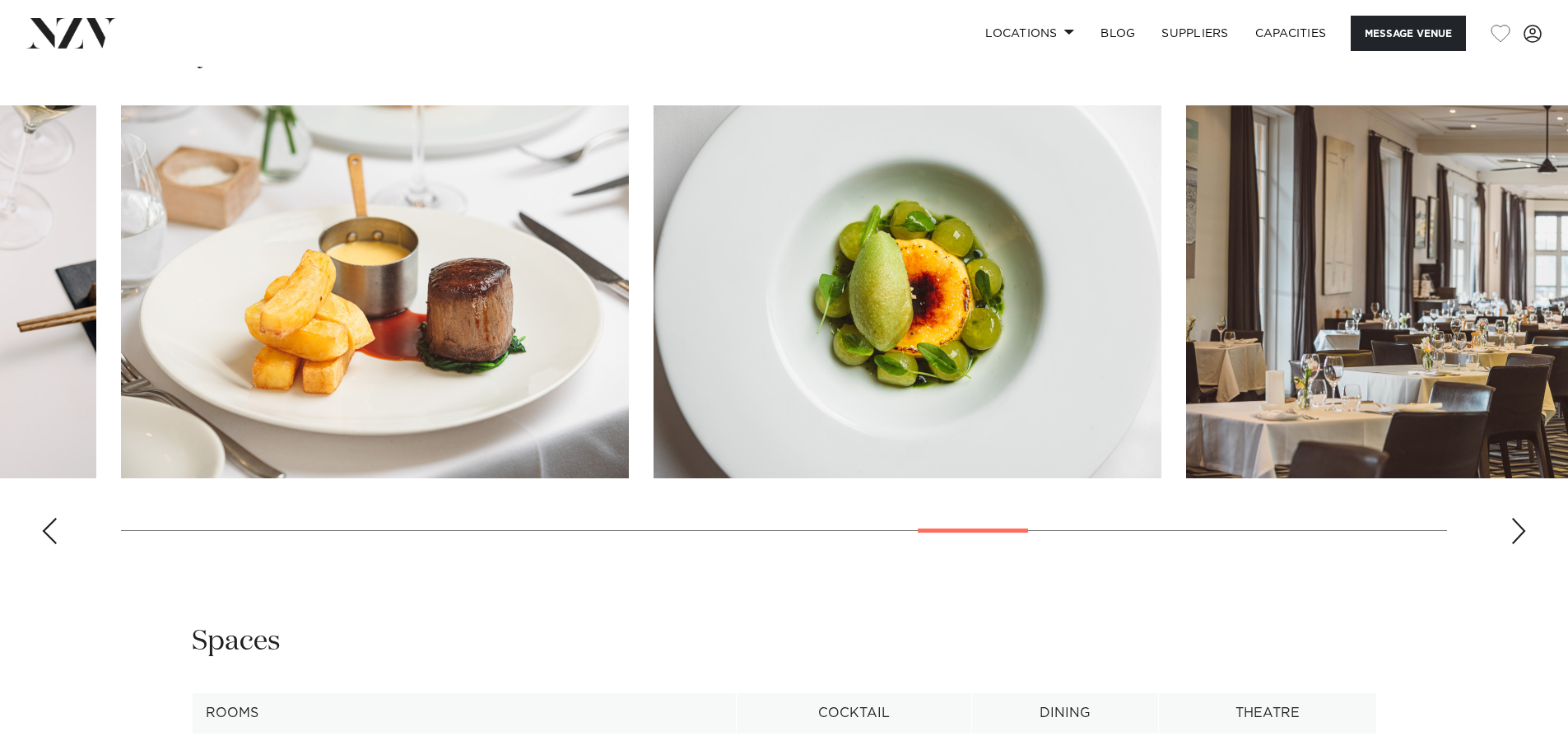
click at [1518, 528] on div "Next slide" at bounding box center [1518, 531] width 17 height 27
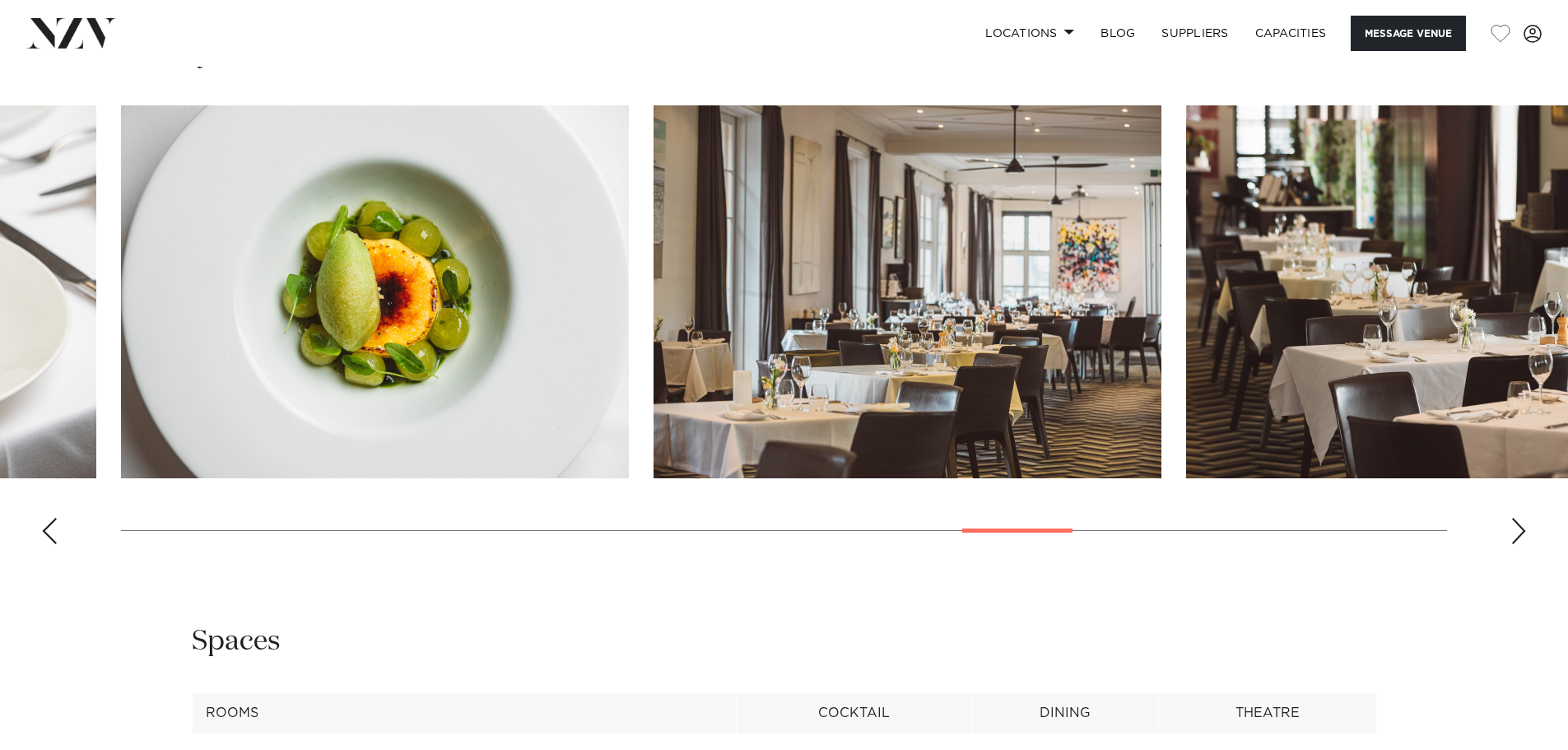
click at [1518, 528] on div "Next slide" at bounding box center [1518, 531] width 17 height 27
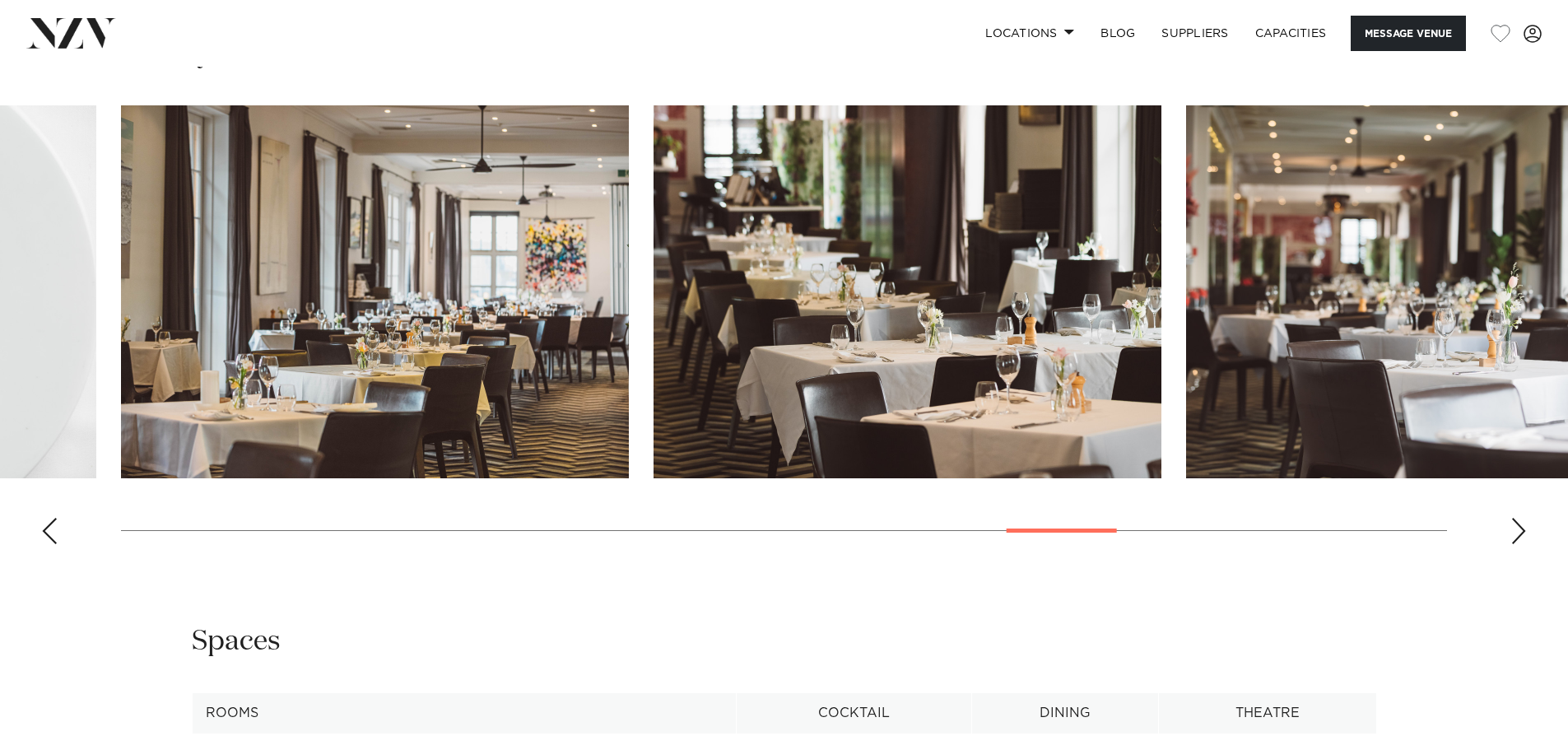
click at [1518, 528] on div "Next slide" at bounding box center [1518, 531] width 17 height 27
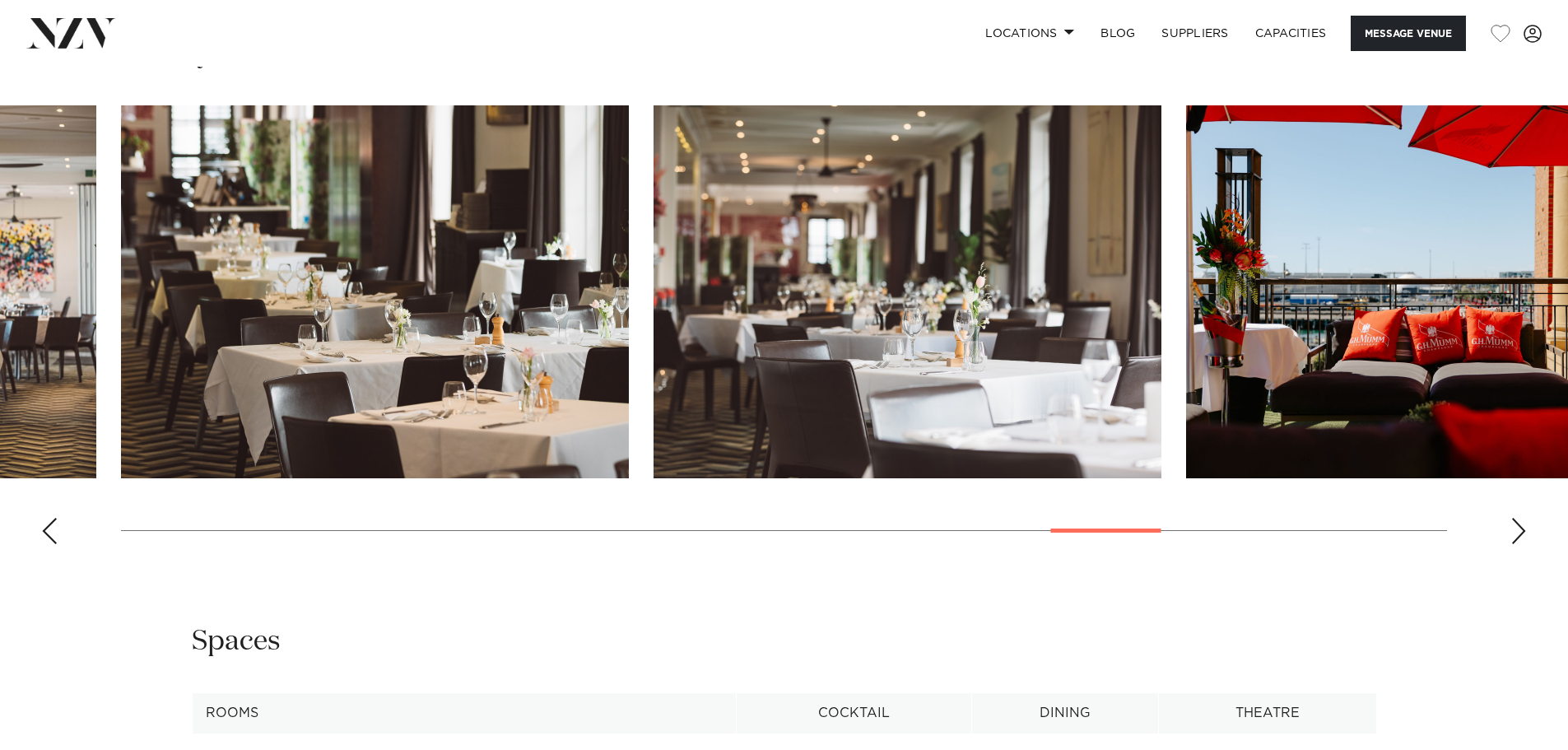
click at [1521, 531] on div "Next slide" at bounding box center [1518, 531] width 17 height 27
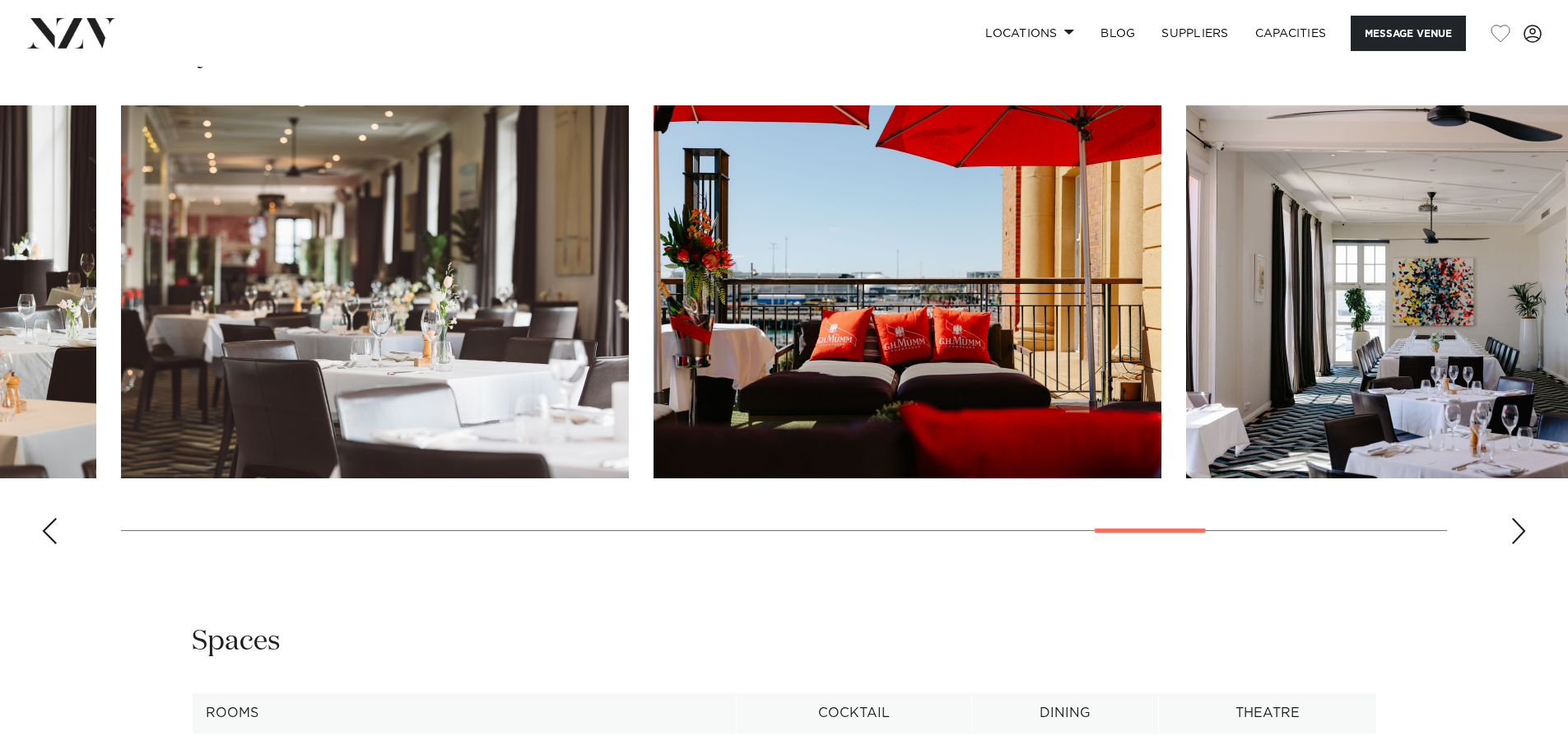
click at [1516, 527] on div "Next slide" at bounding box center [1518, 531] width 17 height 27
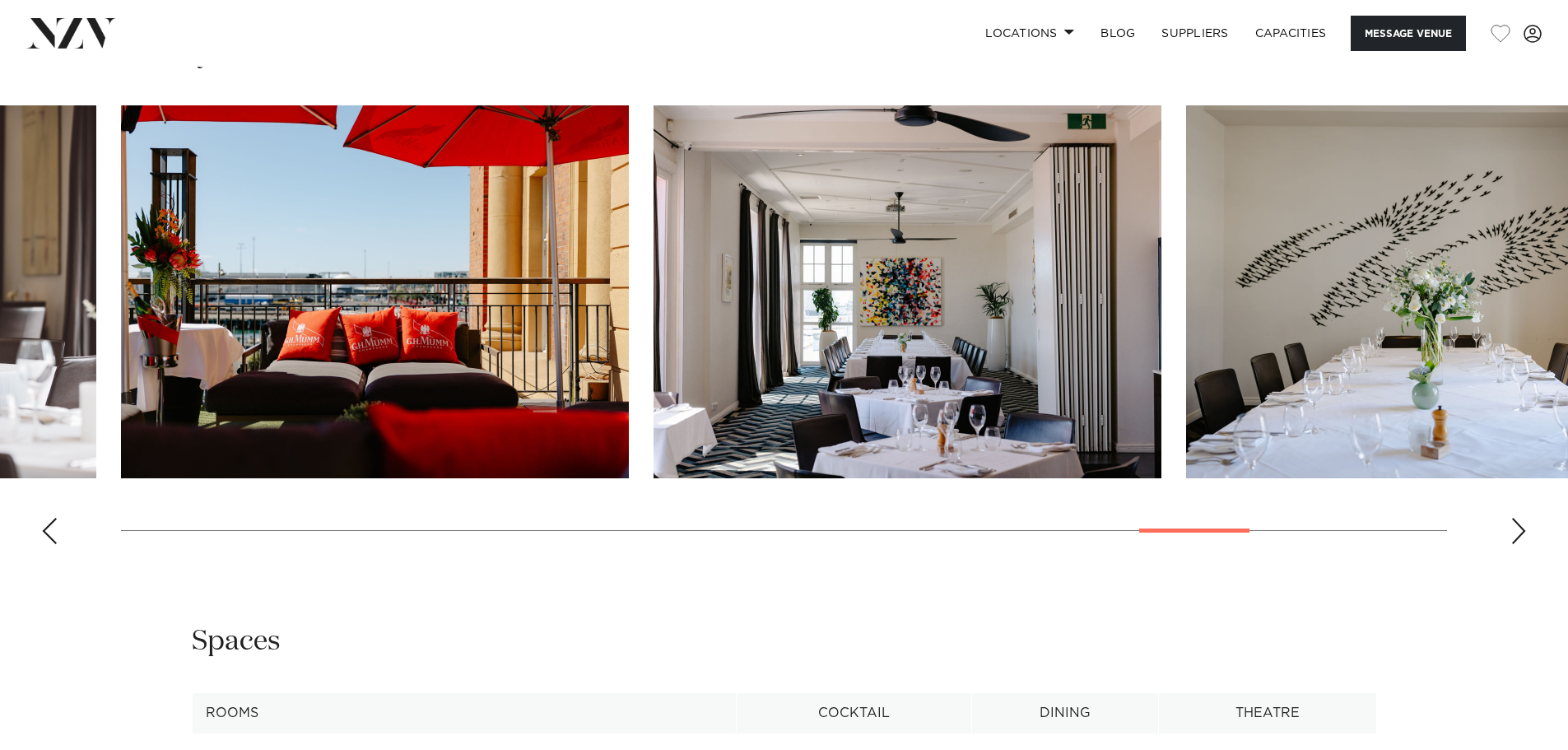
click at [1516, 527] on div "Next slide" at bounding box center [1518, 531] width 17 height 27
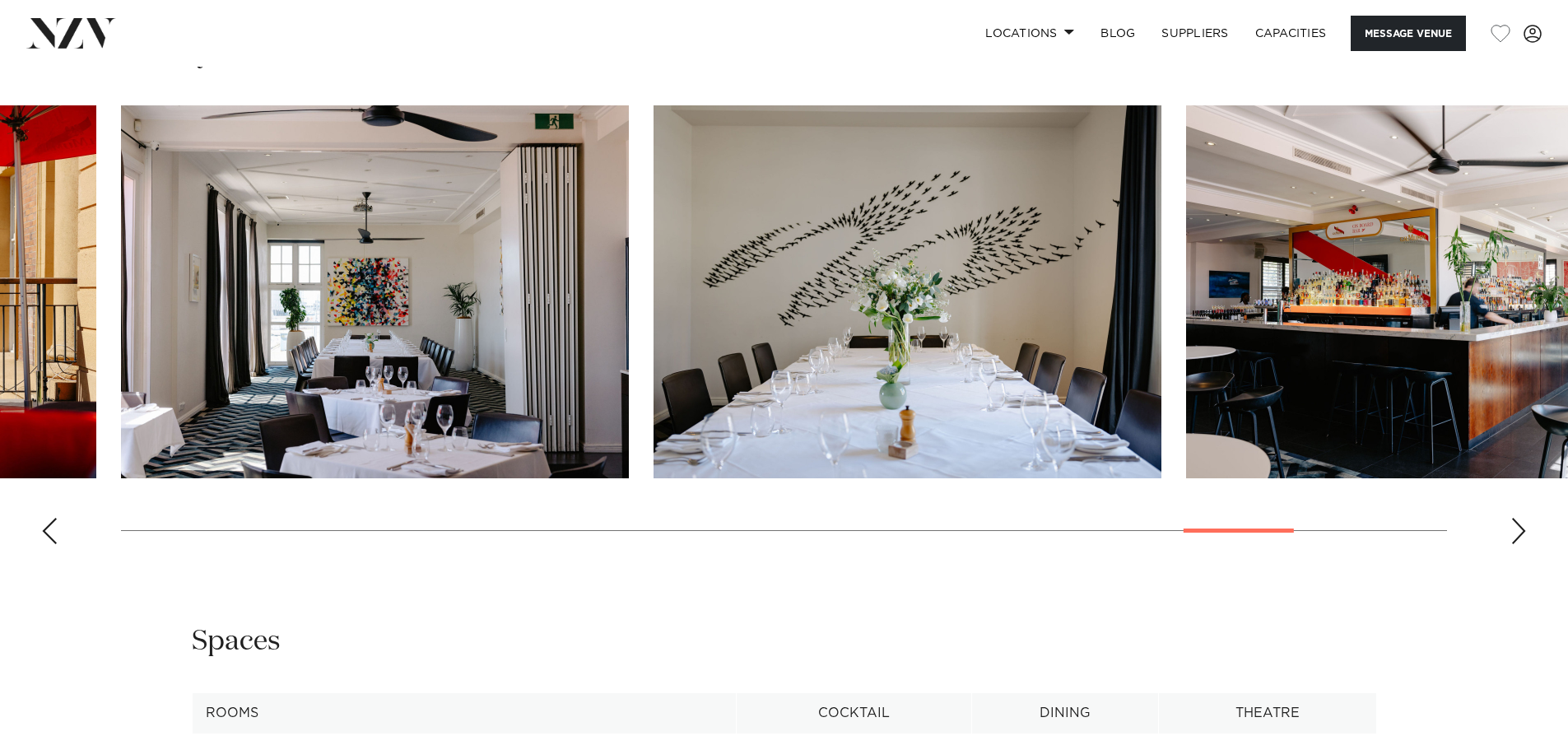
click at [1516, 527] on div "Next slide" at bounding box center [1518, 531] width 17 height 27
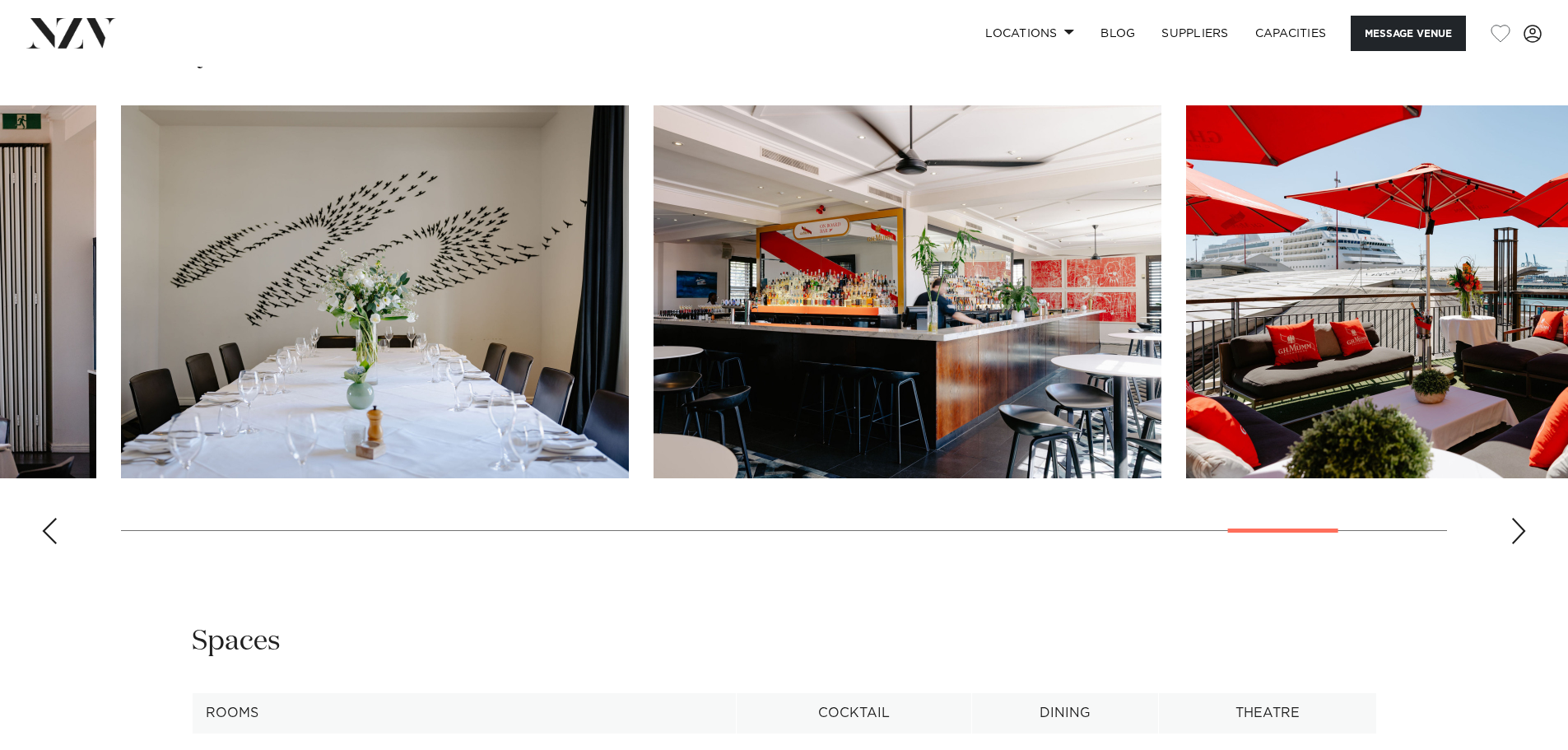
click at [1516, 527] on div "Next slide" at bounding box center [1518, 531] width 17 height 27
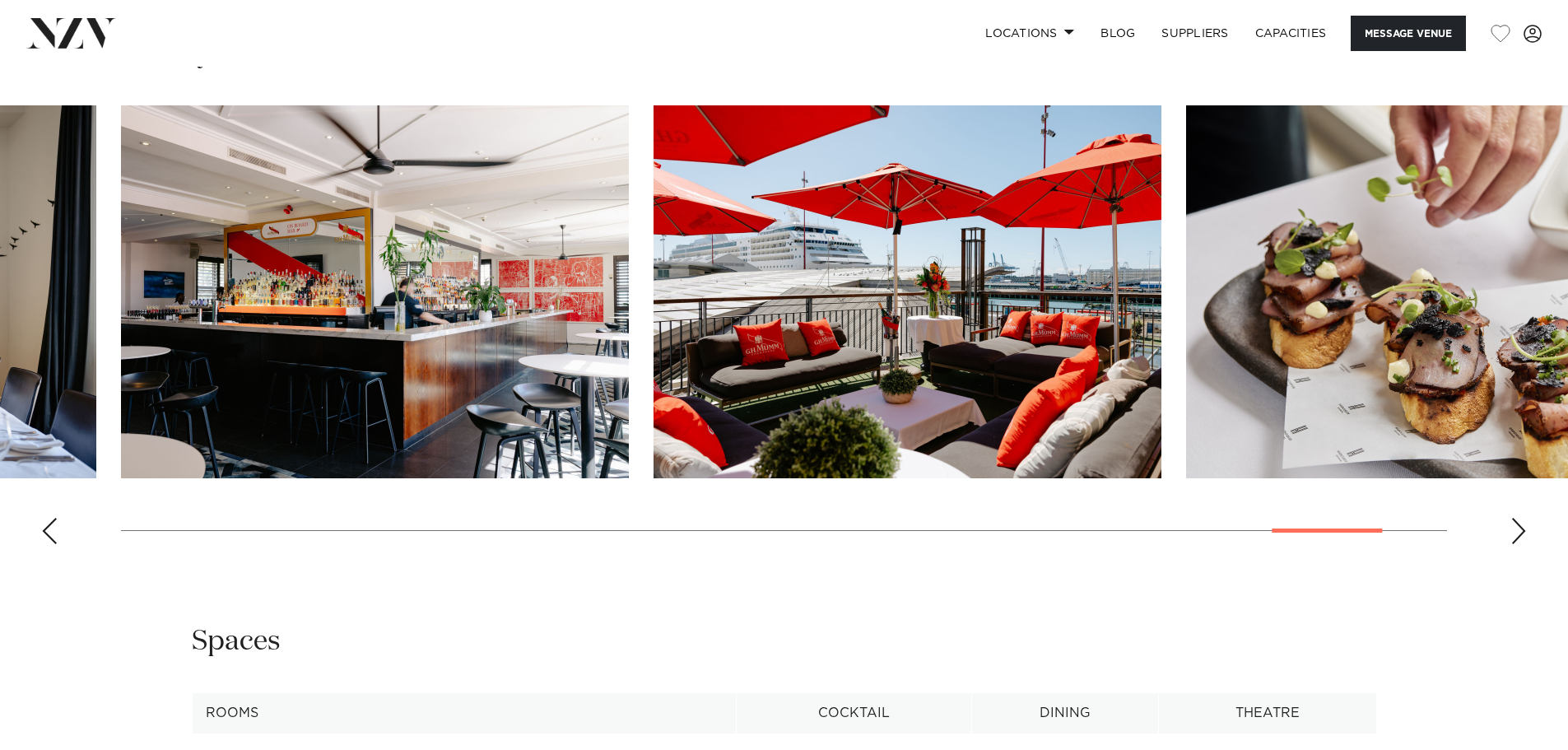
click at [1516, 527] on div "Next slide" at bounding box center [1518, 531] width 17 height 27
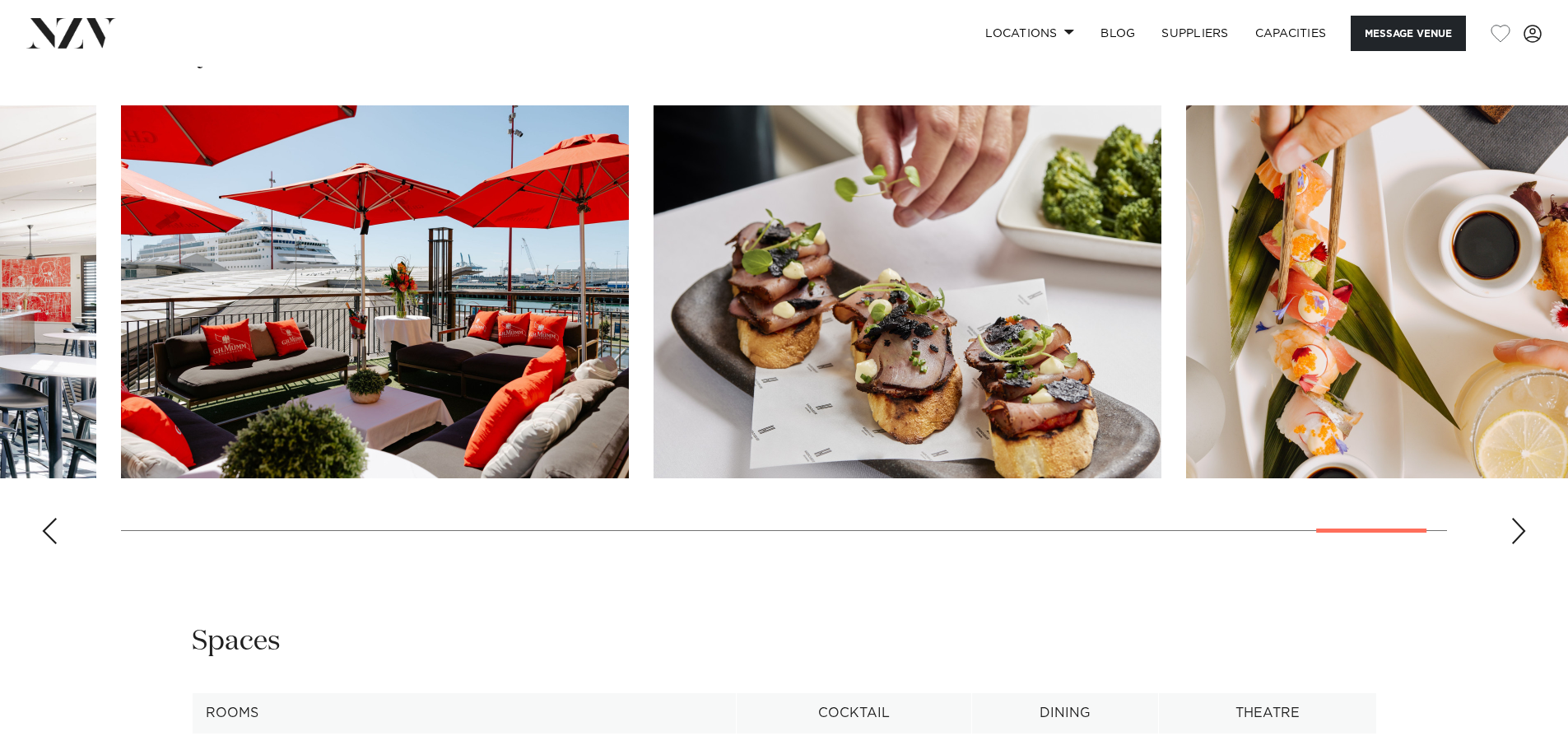
click at [1516, 527] on div "Next slide" at bounding box center [1518, 531] width 17 height 27
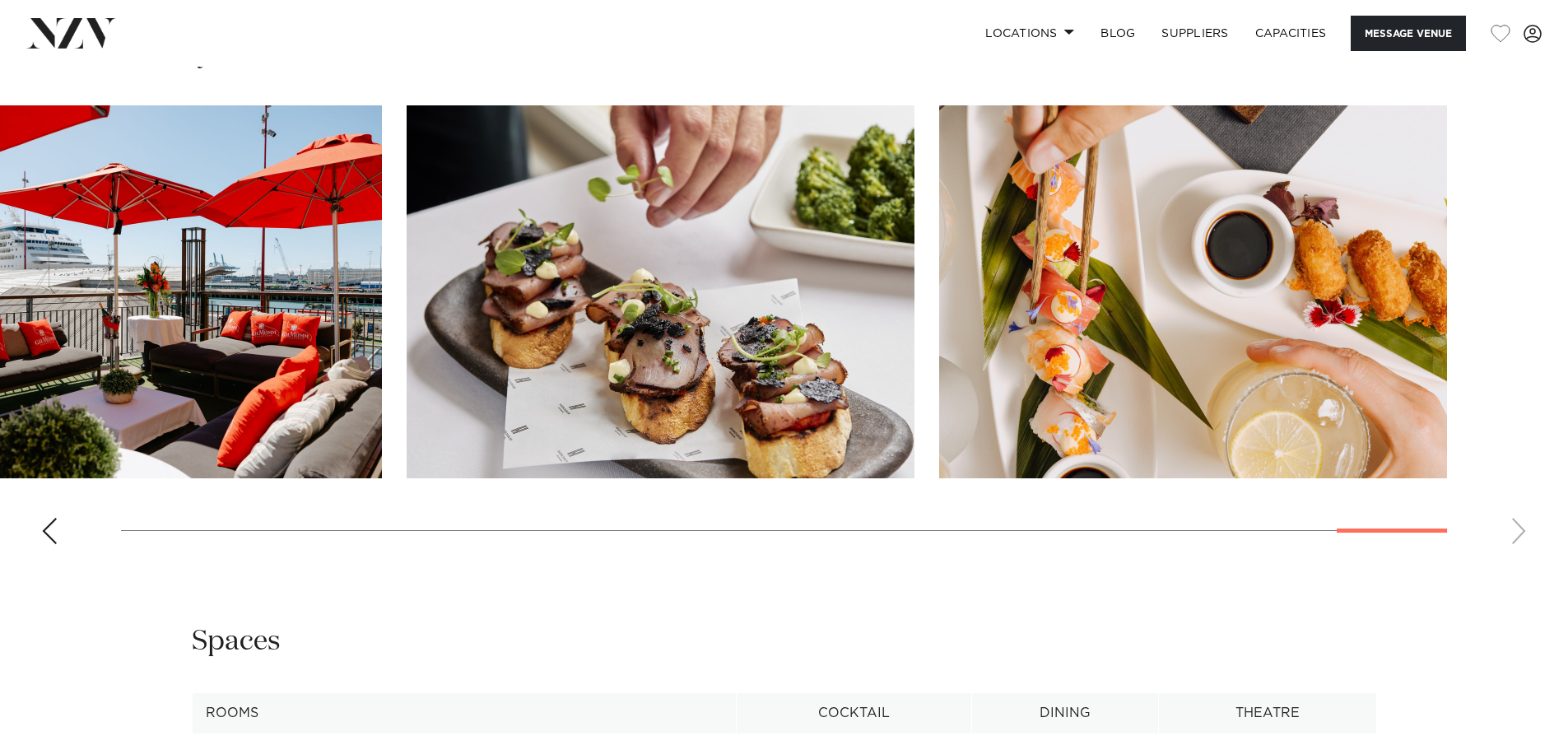
click at [1516, 527] on swiper-container at bounding box center [784, 331] width 1568 height 452
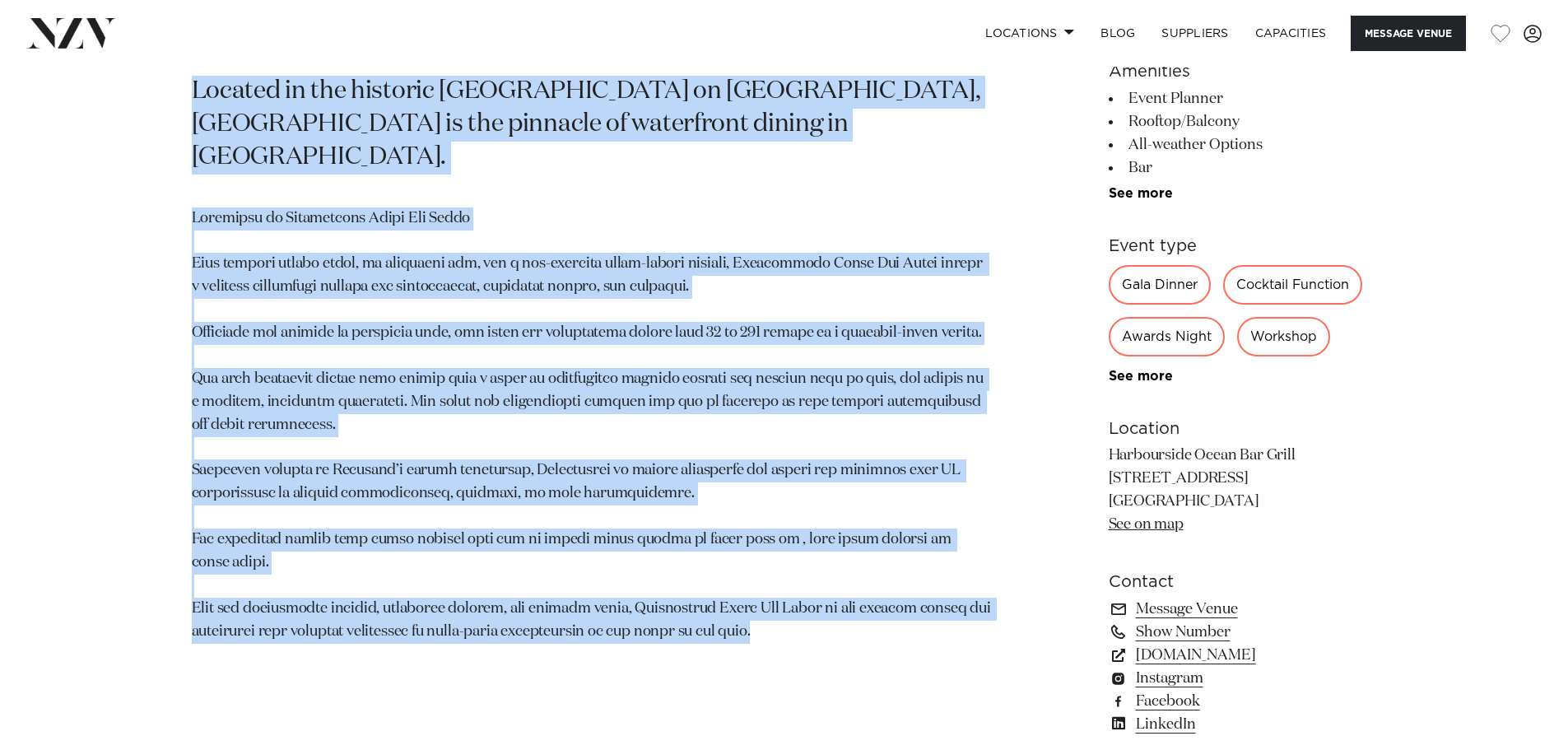
scroll to position [905, 0]
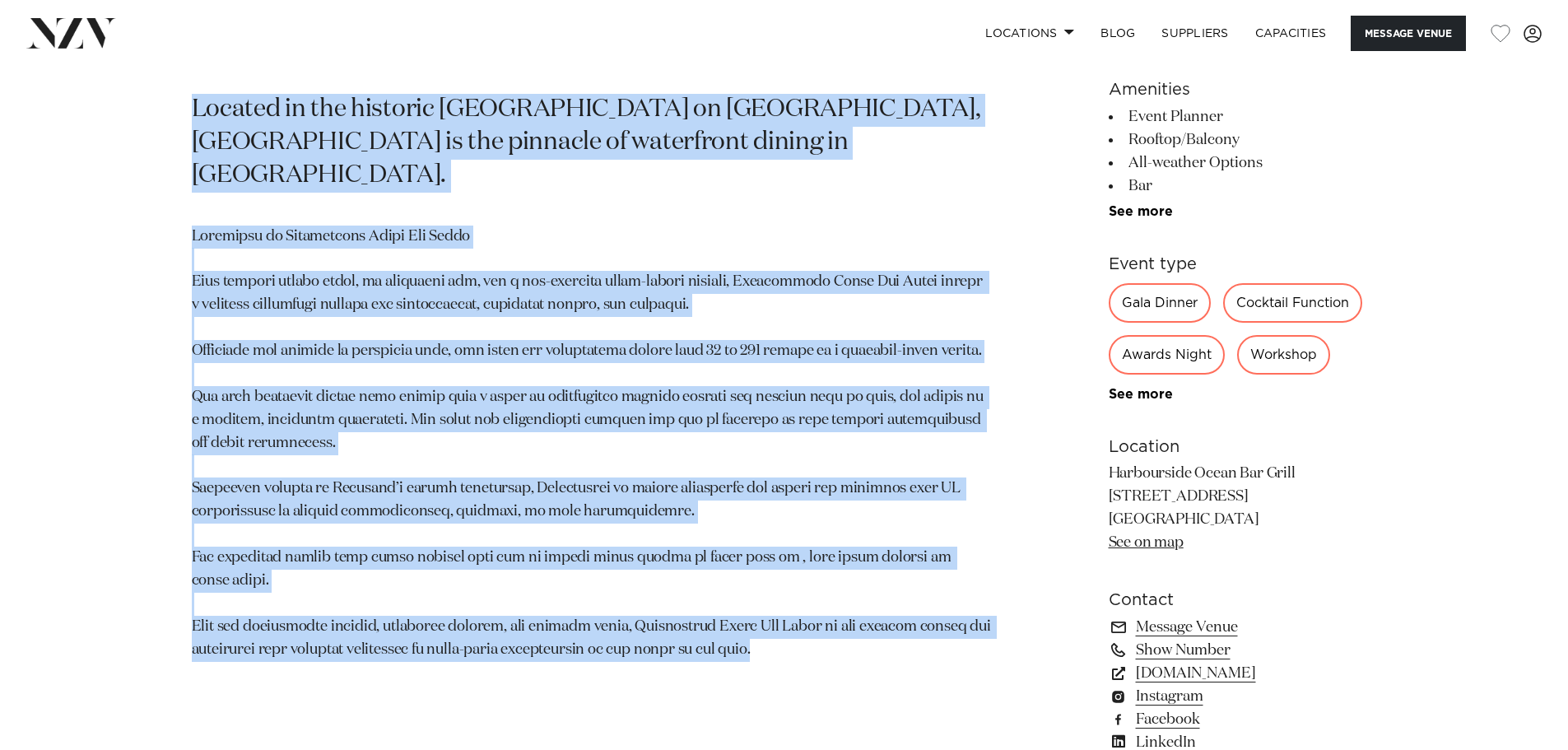
click at [742, 621] on section "Auckland Harbourside Ocean Bar Grill Located in the historic Ferry Building on …" at bounding box center [592, 398] width 800 height 872
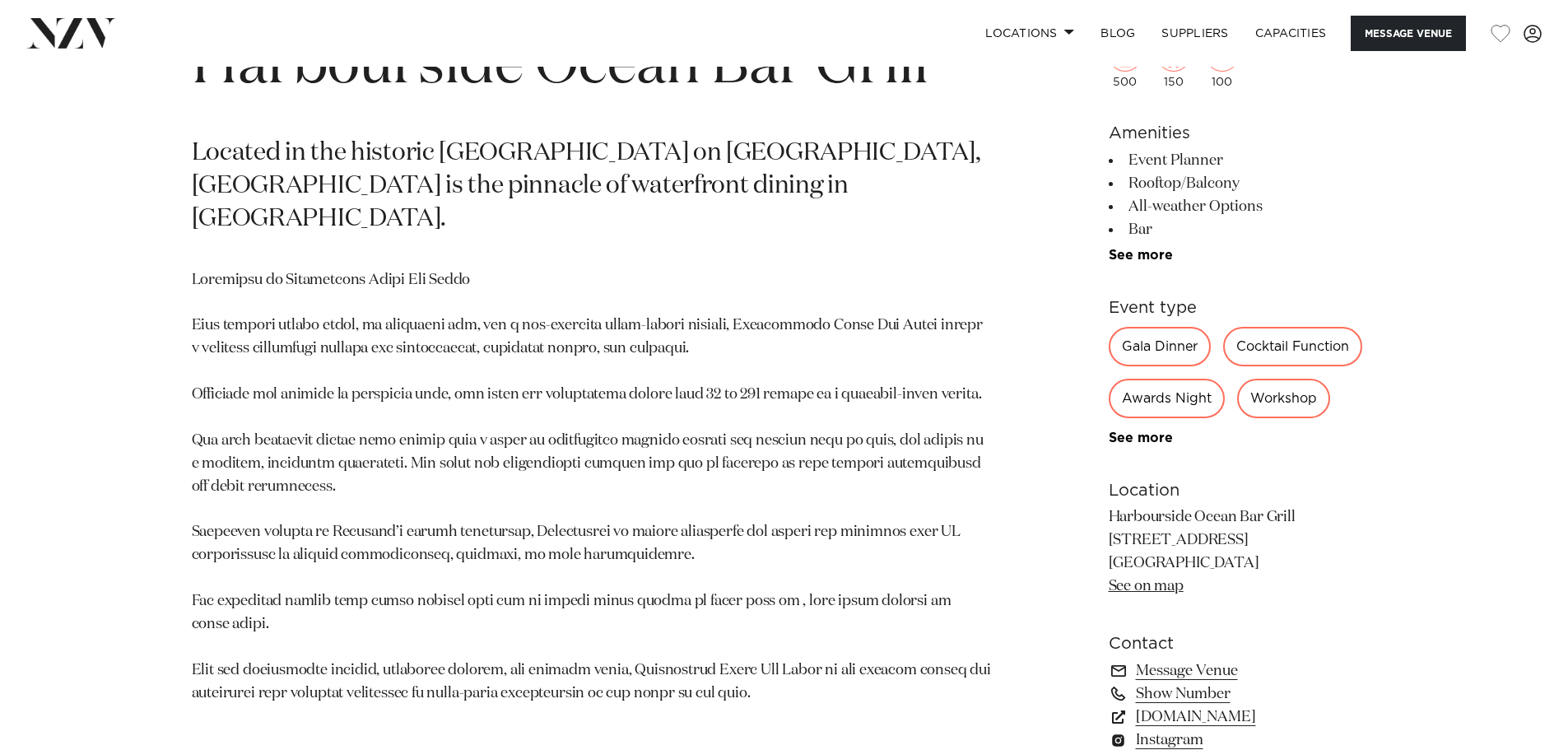
scroll to position [823, 0]
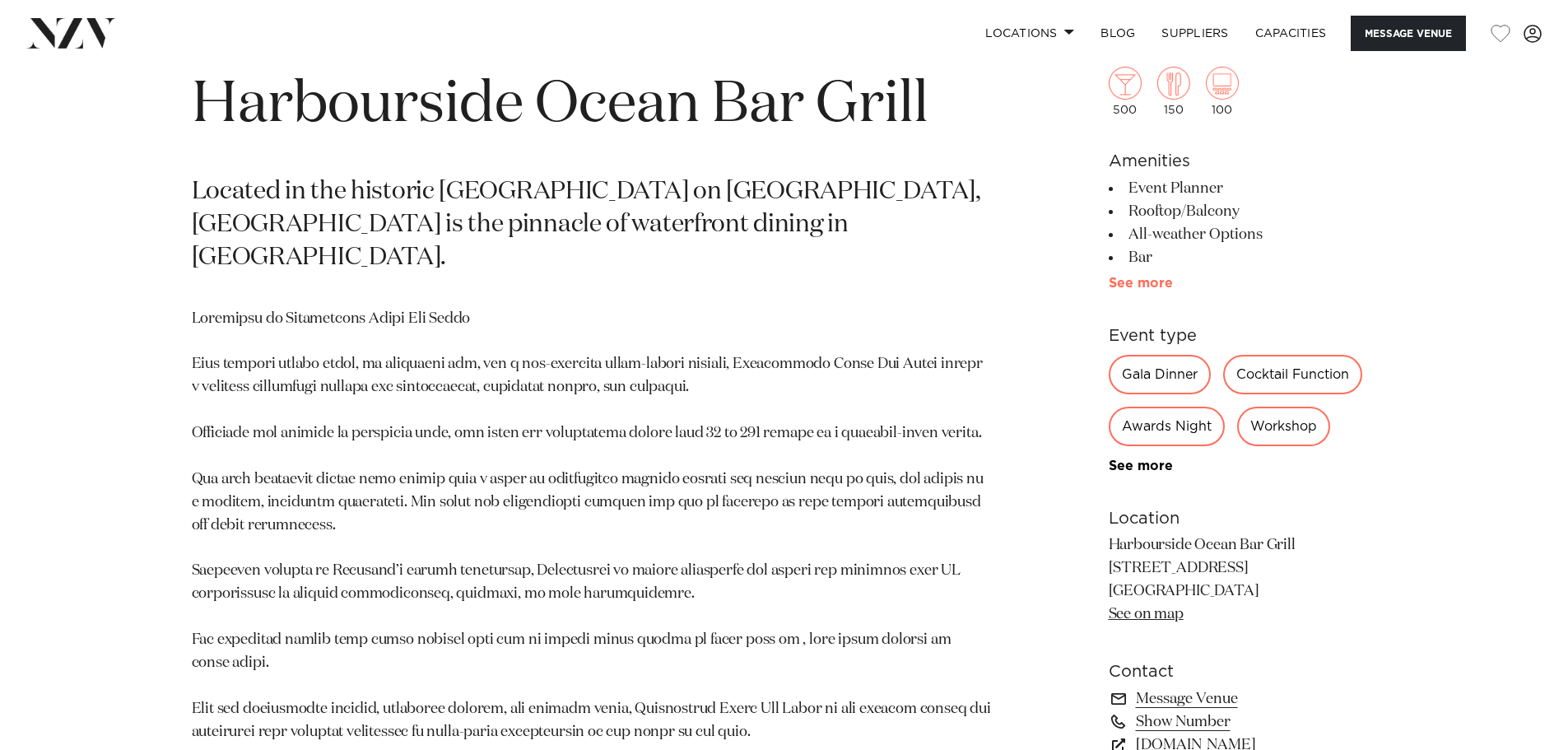
click at [1157, 289] on link "See more" at bounding box center [1172, 283] width 129 height 13
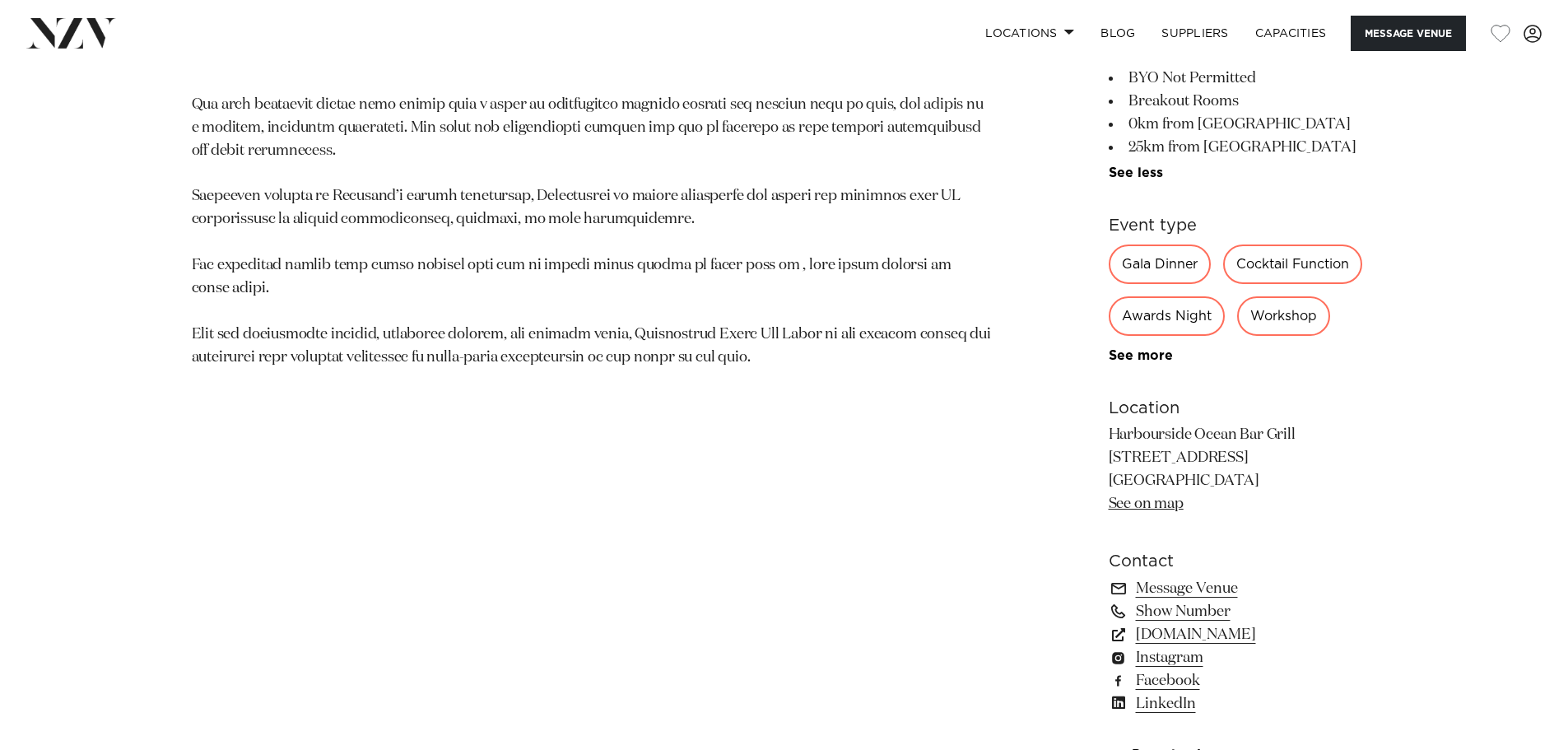
scroll to position [1235, 0]
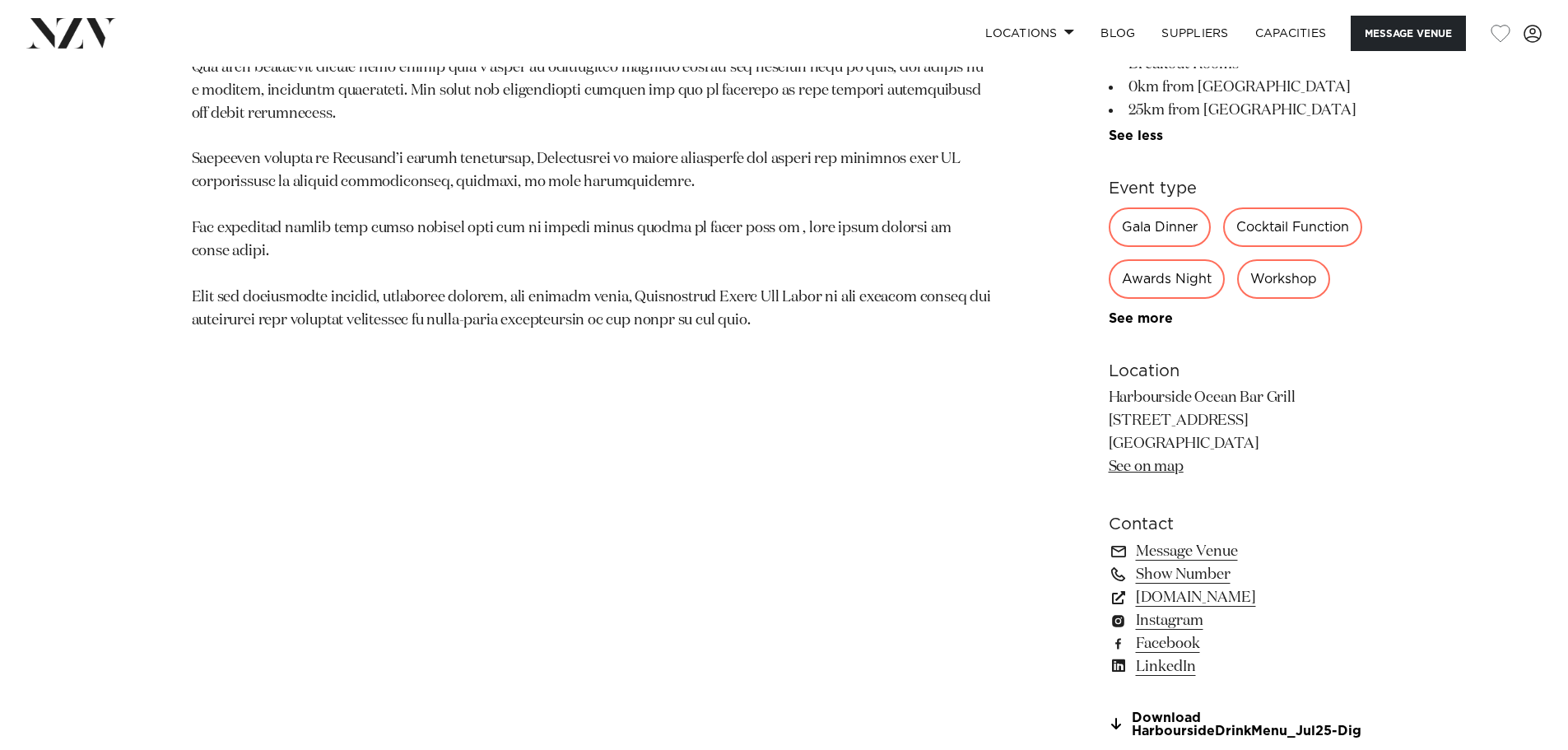
click at [1151, 460] on link "See on map" at bounding box center [1146, 467] width 75 height 15
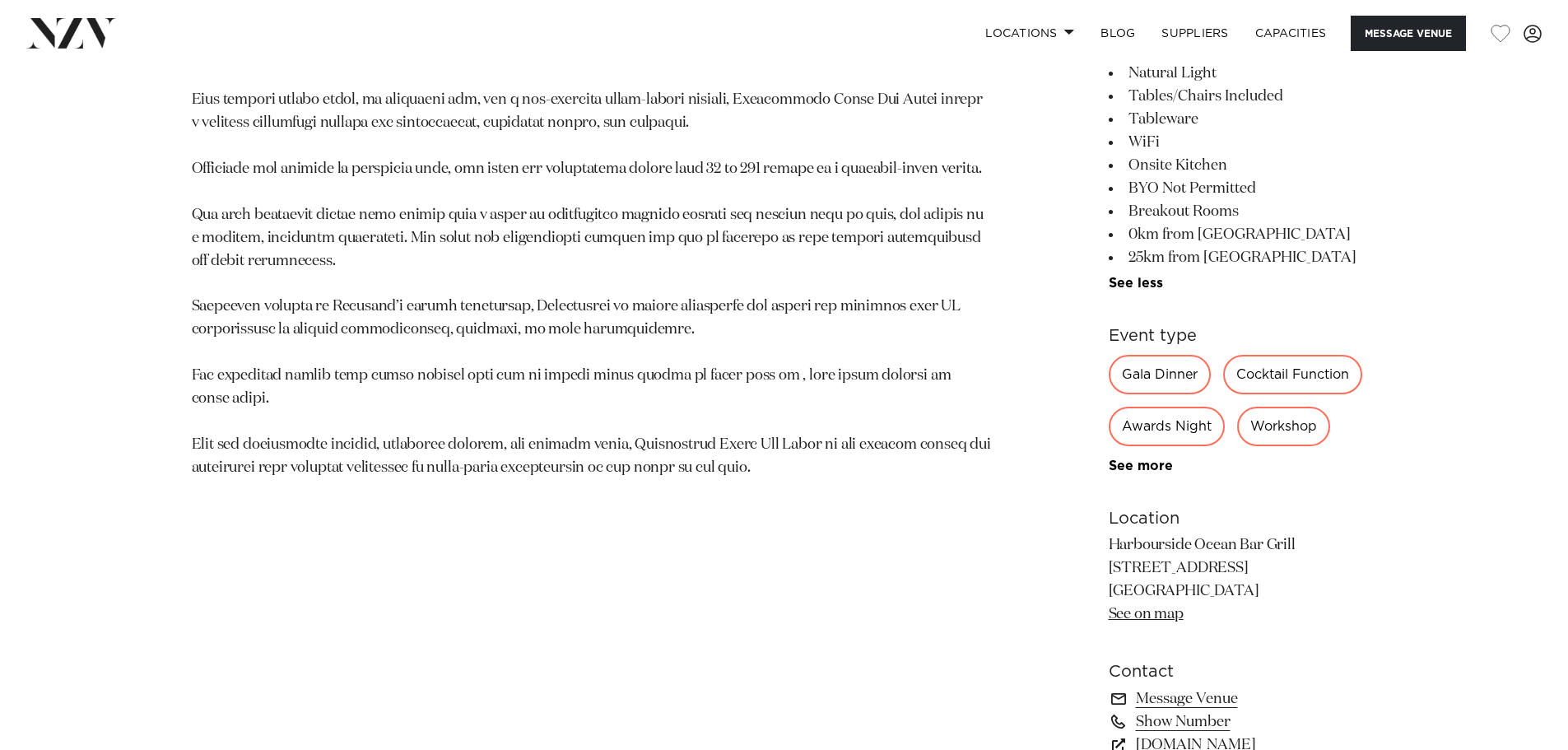
scroll to position [988, 0]
